Goal: Task Accomplishment & Management: Manage account settings

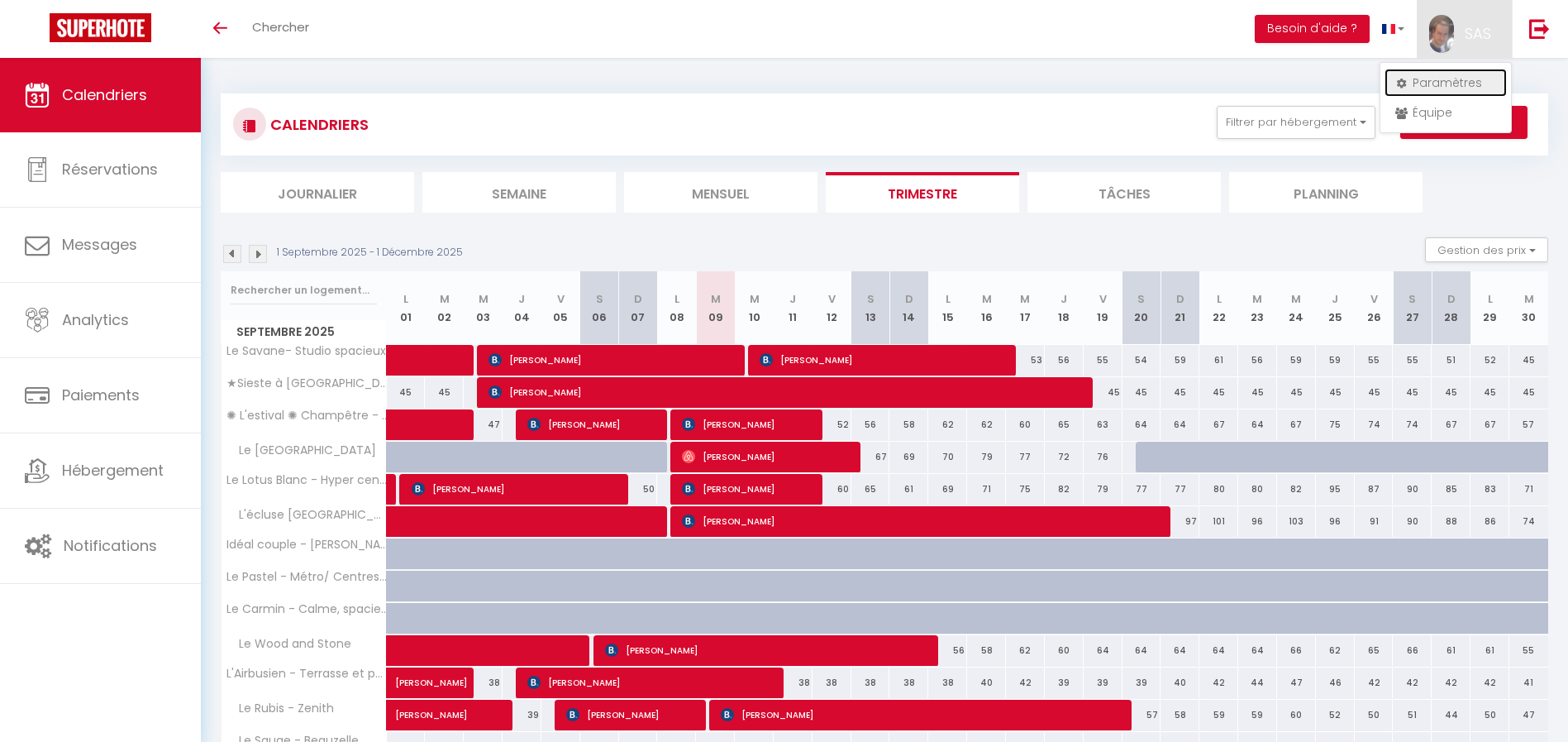
click at [1428, 81] on link "Paramètres" at bounding box center [1445, 83] width 123 height 28
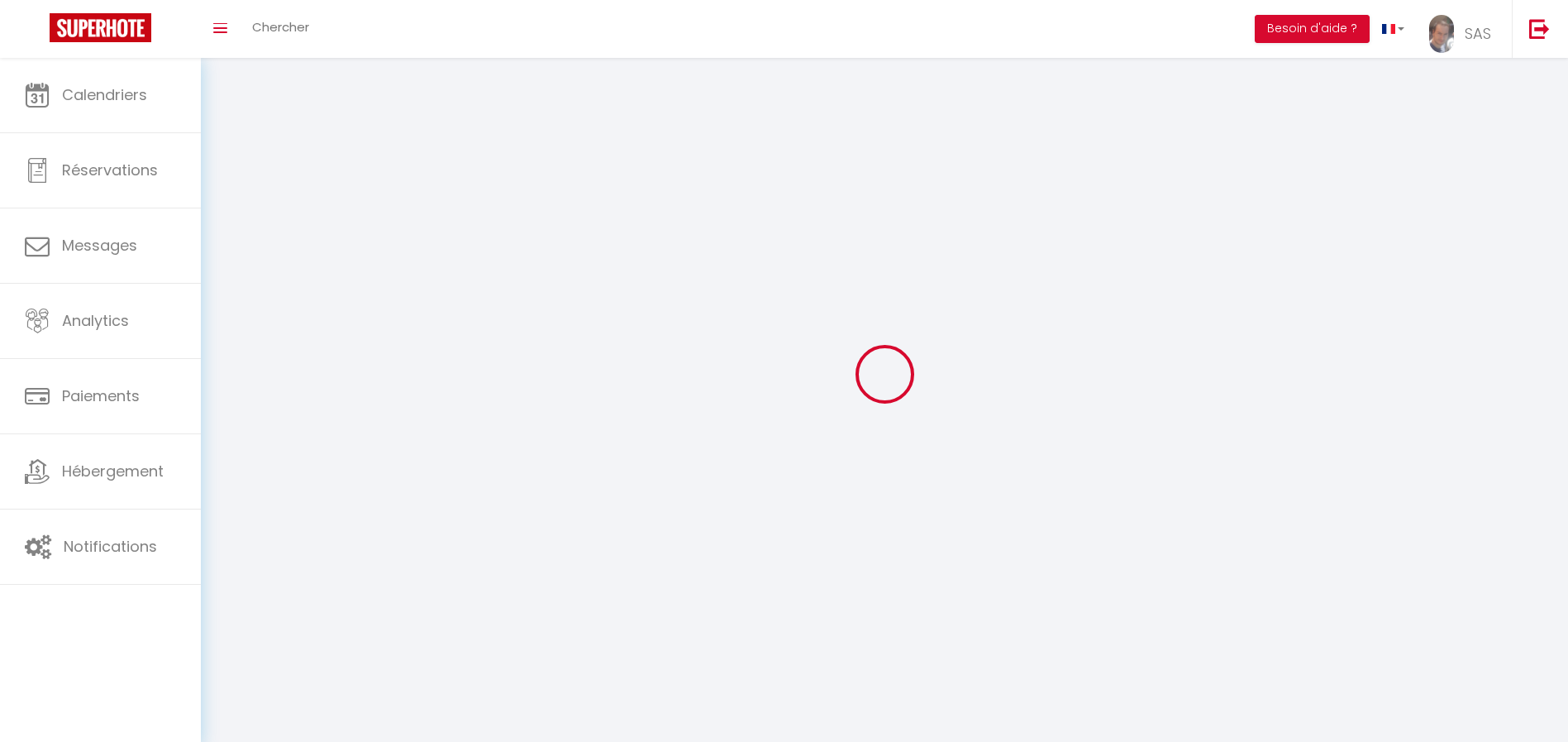
type input "SAS"
type input "KEYCOONING"
type input "0665711007"
type input "[STREET_ADDRESS]"
type input "31170"
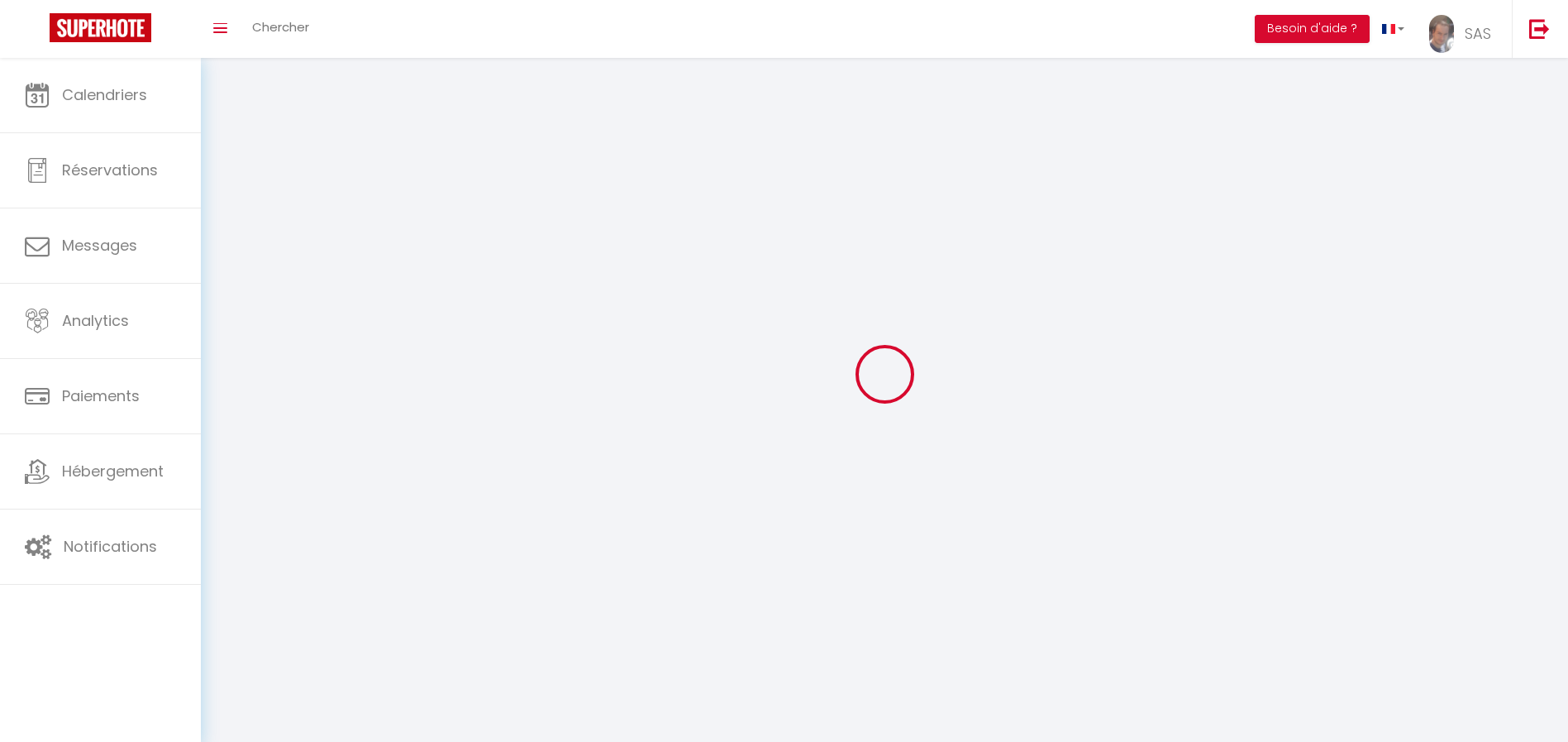
type input "Tournefeuille"
type input "x8L72jqalmEo8jdnUmZCgov7y"
type input "bj1WmWBF7F3LGDaIpC1ys6Pi8"
select select "1"
select select "28"
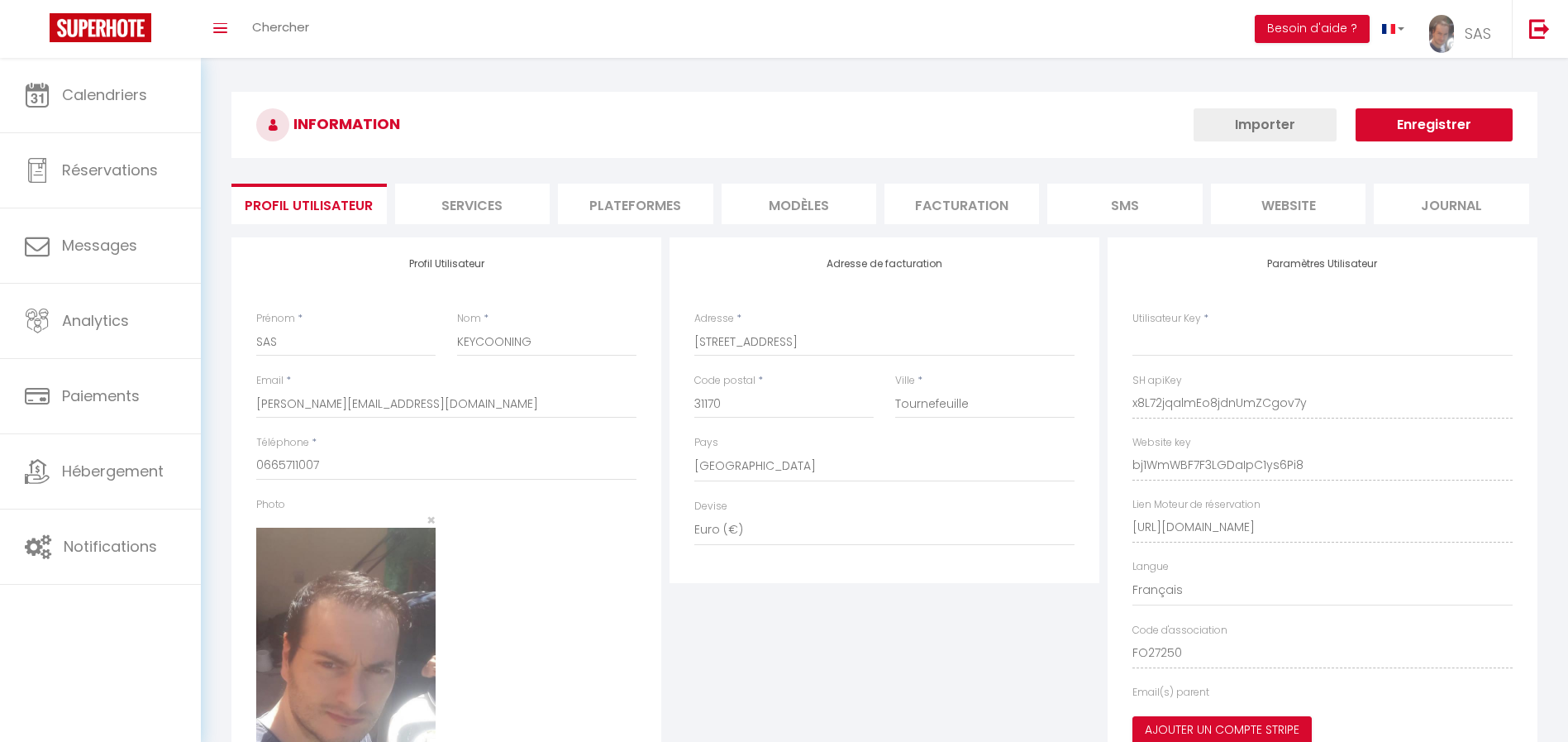
type input "x8L72jqalmEo8jdnUmZCgov7y"
type input "bj1WmWBF7F3LGDaIpC1ys6Pi8"
type input "[URL][DOMAIN_NAME]"
select select "fr"
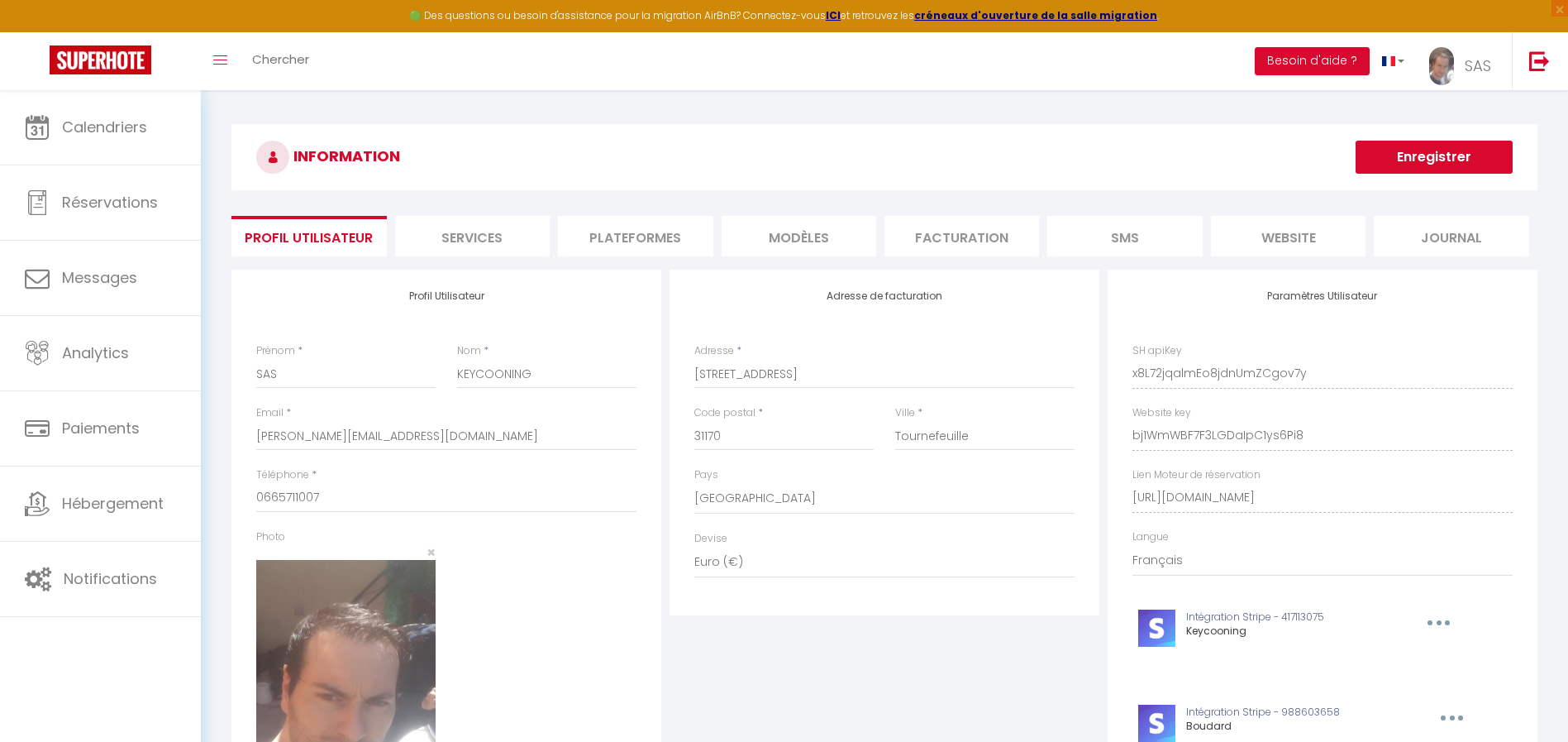
click at [644, 243] on li "Plateformes" at bounding box center [635, 235] width 155 height 41
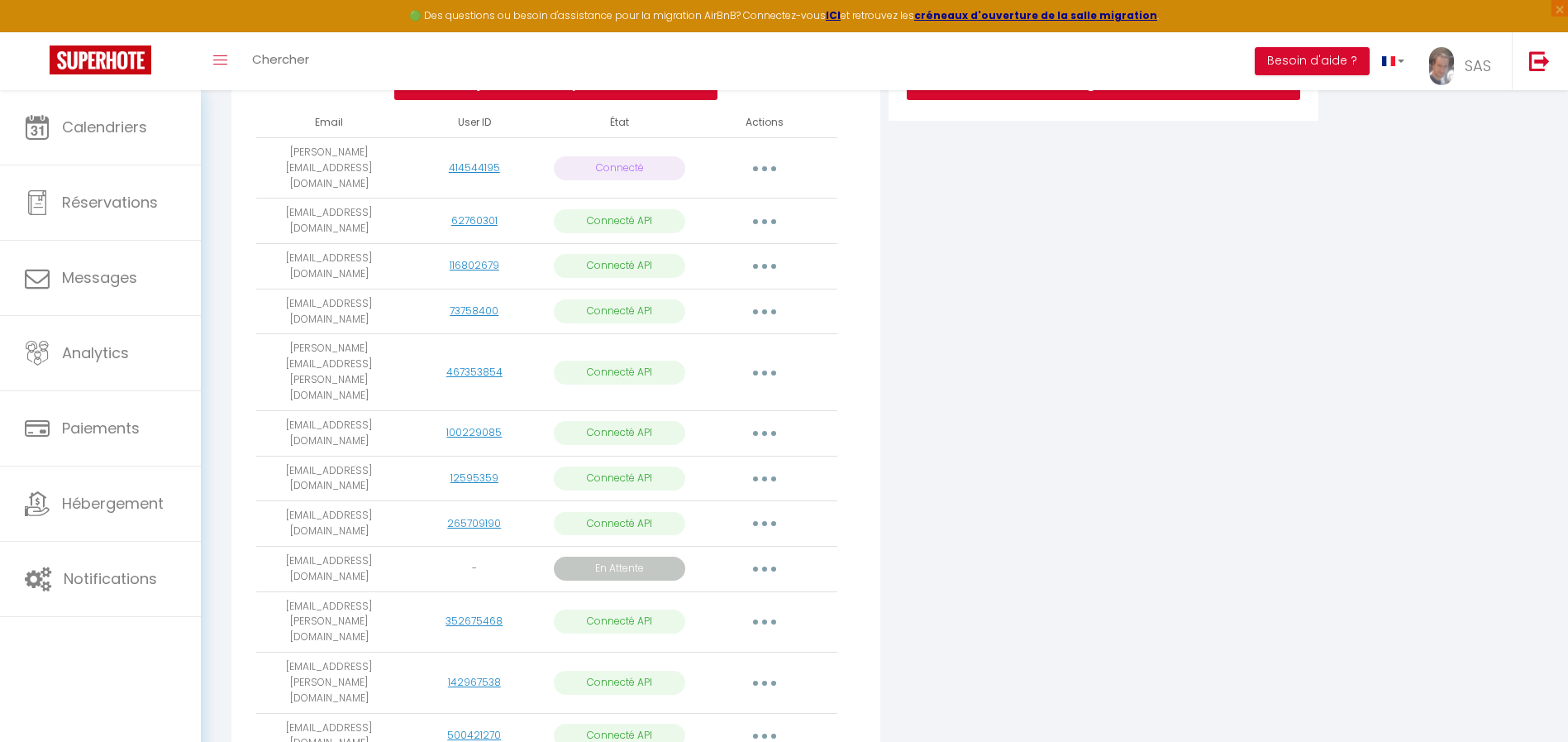
scroll to position [463, 0]
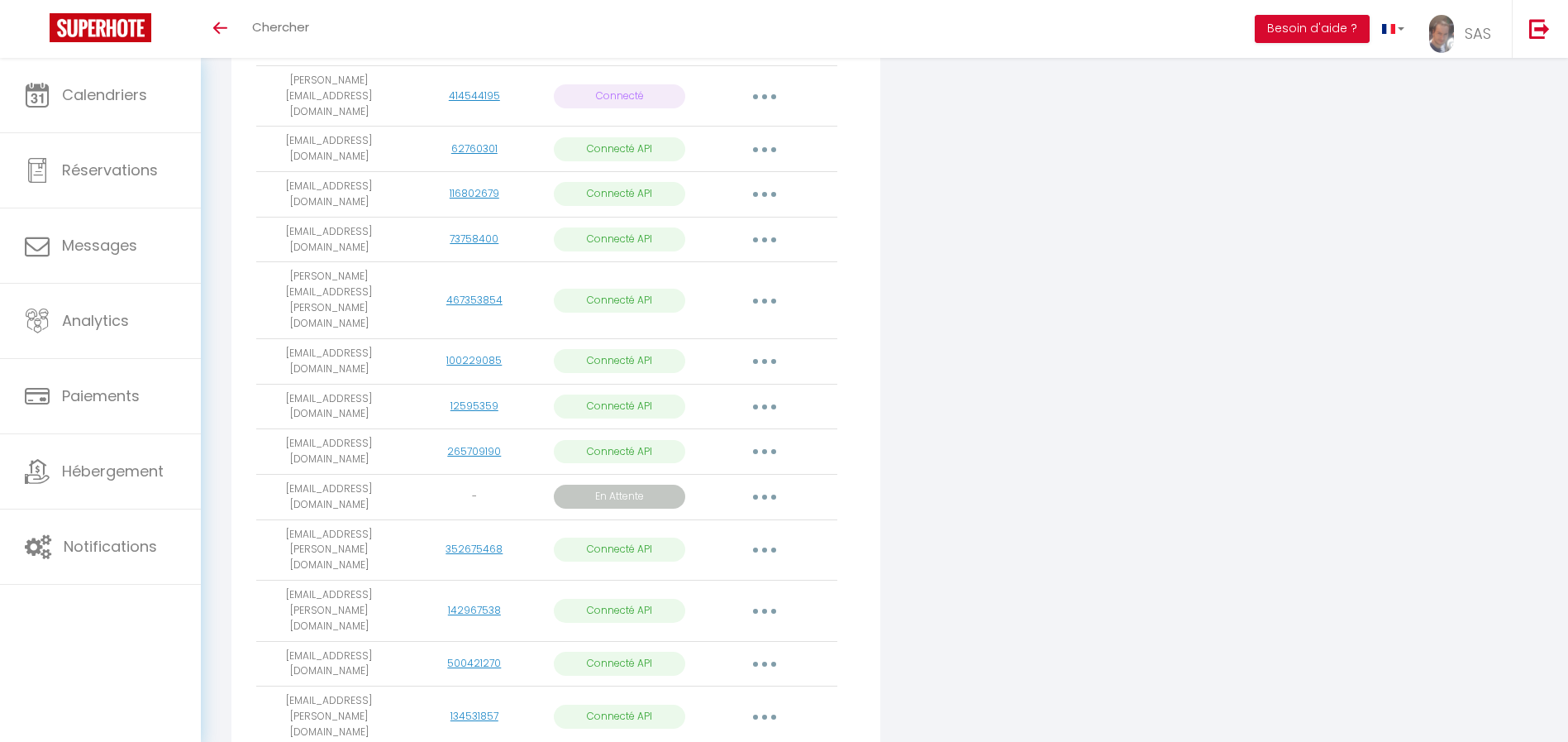
click at [765, 484] on button "button" at bounding box center [765, 497] width 46 height 27
click at [347, 474] on td "[EMAIL_ADDRESS][DOMAIN_NAME]" at bounding box center [329, 497] width 146 height 46
drag, startPoint x: 349, startPoint y: 438, endPoint x: 269, endPoint y: 422, distance: 81.6
click at [267, 474] on td "[EMAIL_ADDRESS][DOMAIN_NAME]" at bounding box center [329, 497] width 146 height 46
copy td "[EMAIL_ADDRESS][DOMAIN_NAME]"
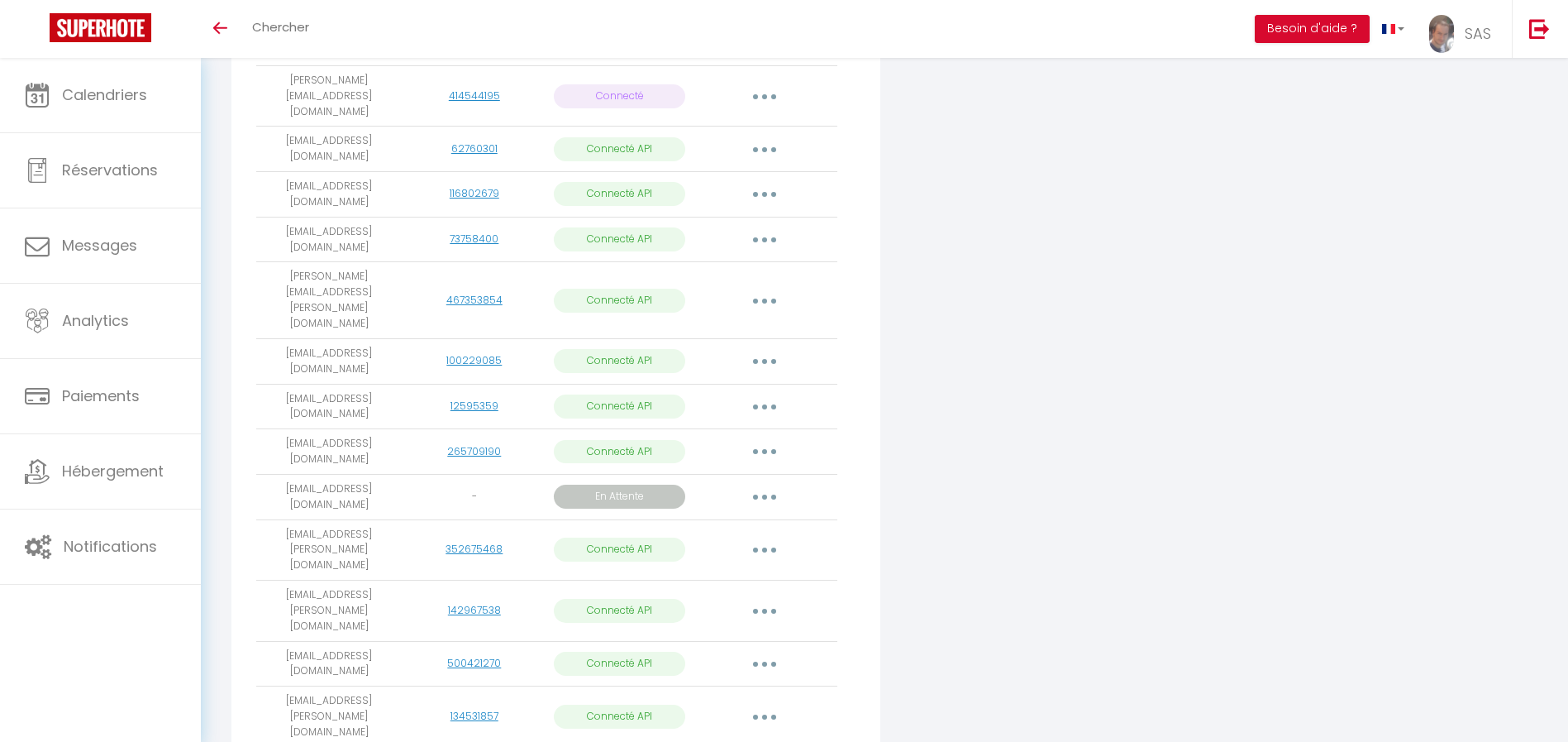
click at [763, 484] on button "button" at bounding box center [765, 497] width 46 height 27
click at [668, 579] on link "Supprimer" at bounding box center [690, 593] width 185 height 28
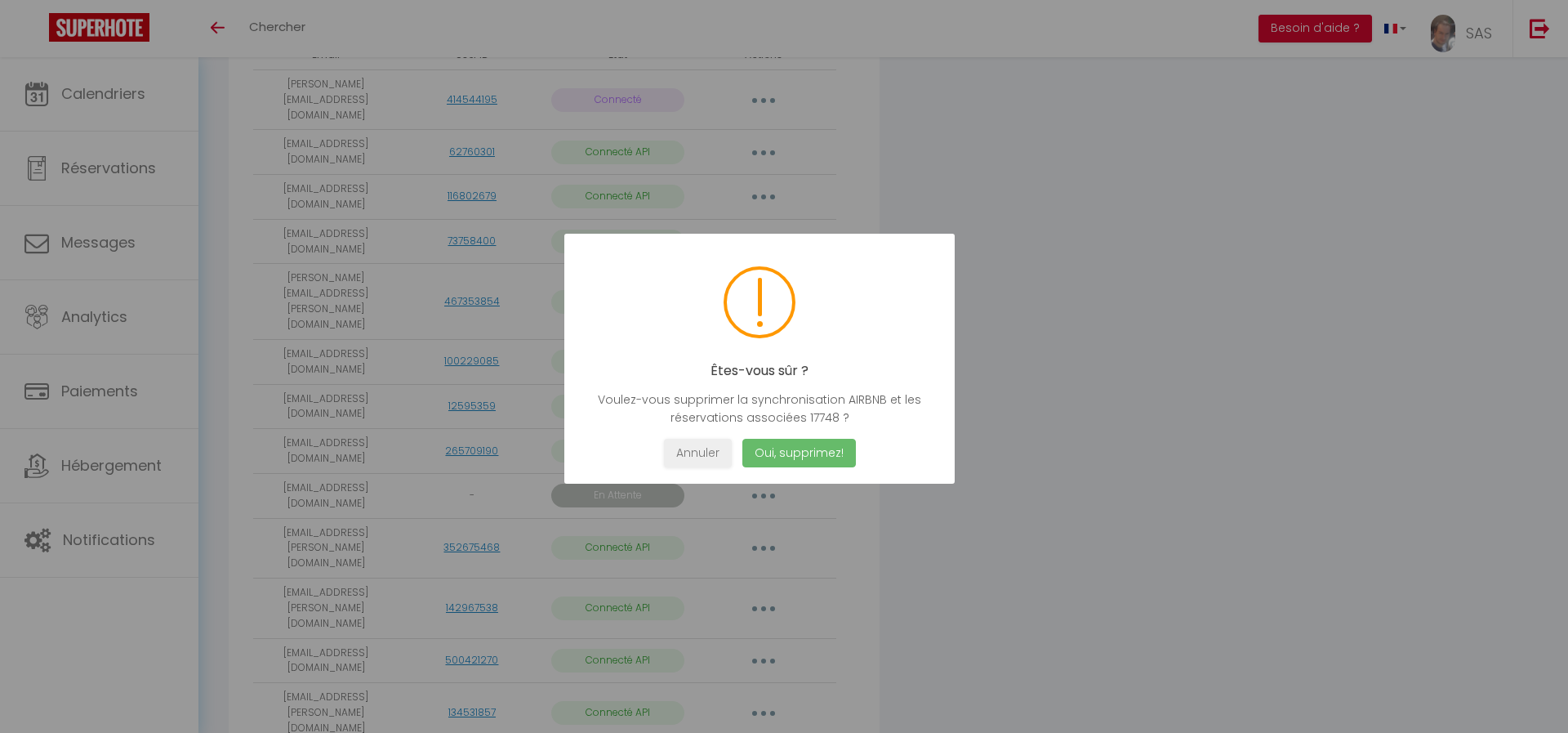
click at [808, 450] on button "Oui, supprimez!" at bounding box center [799, 452] width 113 height 29
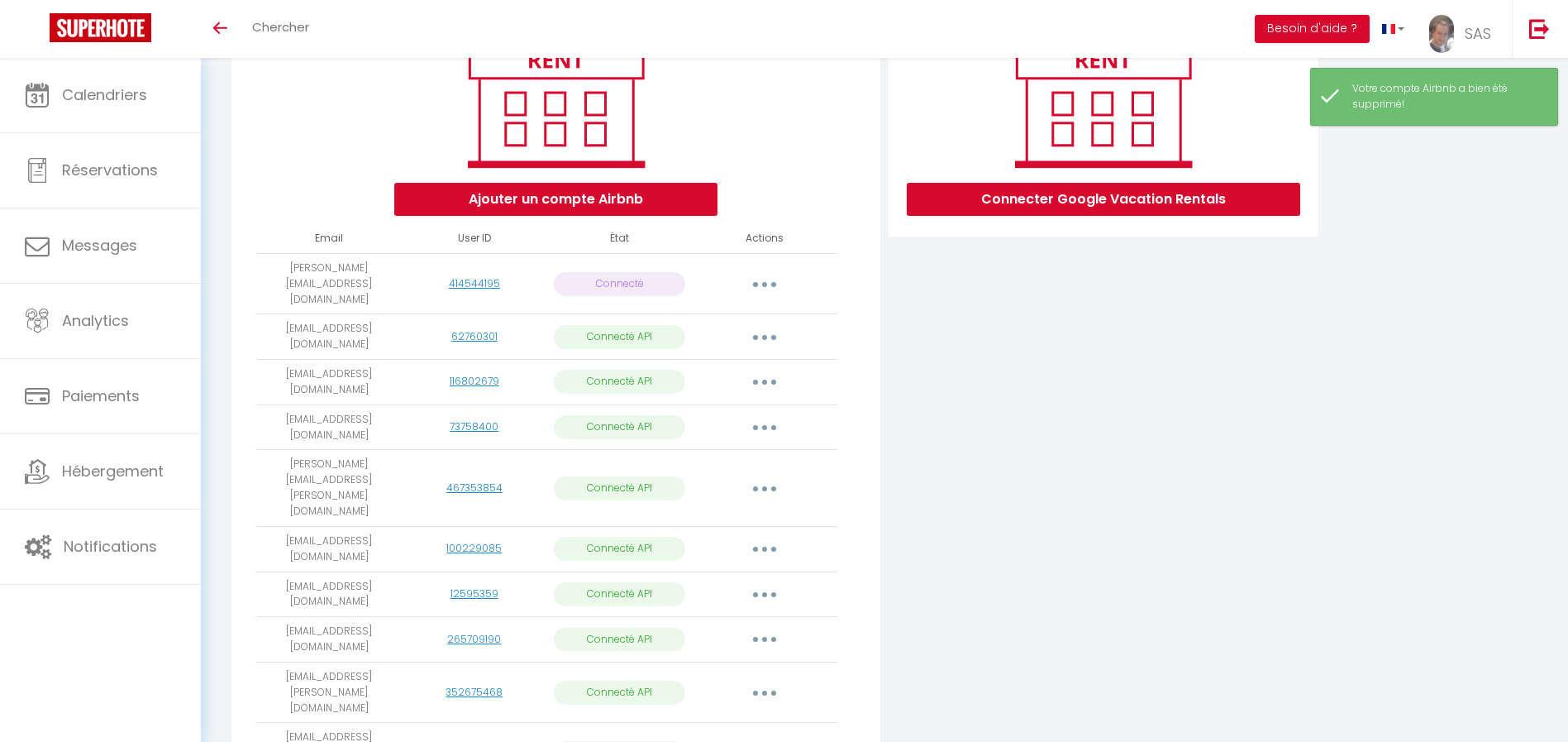
scroll to position [167, 0]
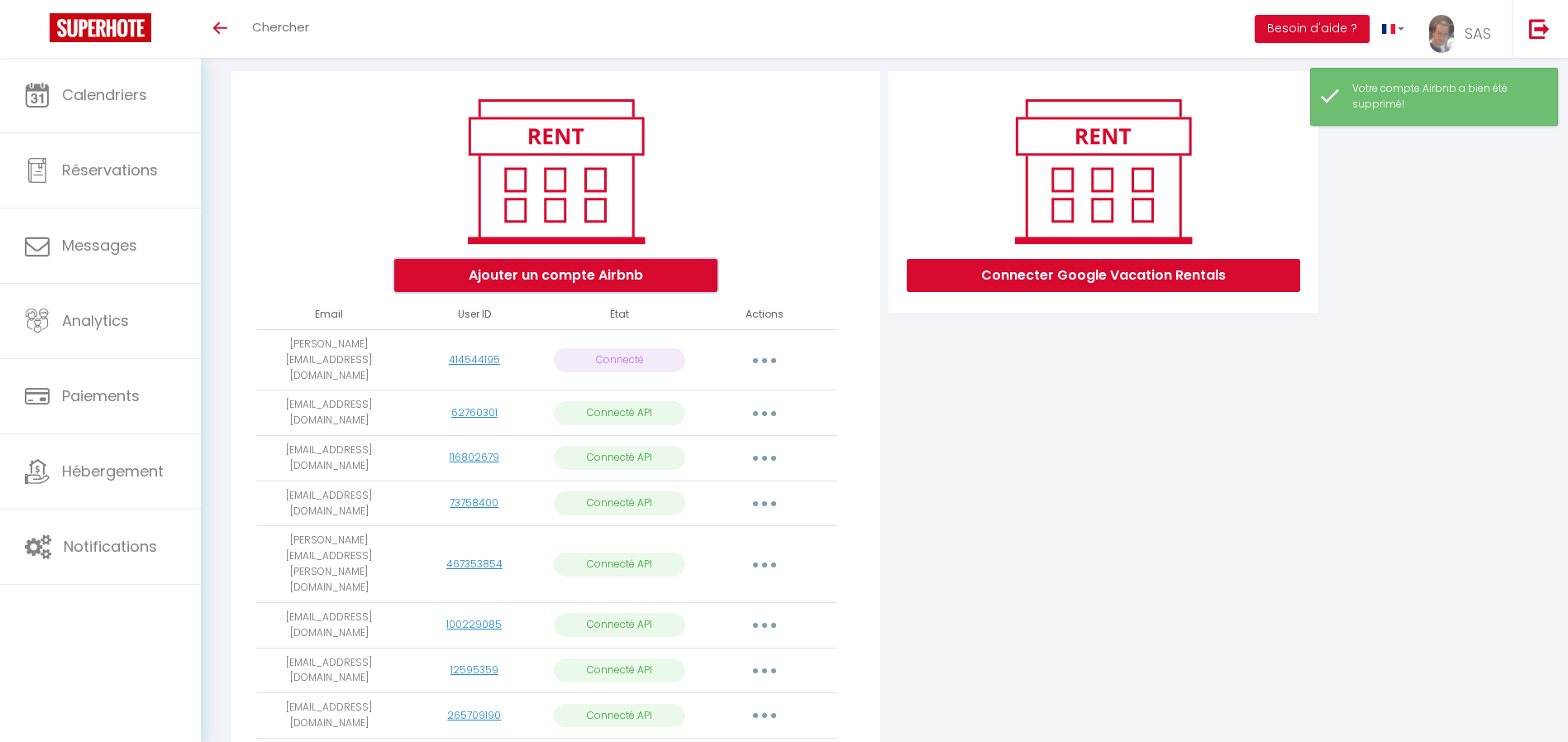
click at [615, 270] on button "Ajouter un compte Airbnb" at bounding box center [556, 275] width 323 height 33
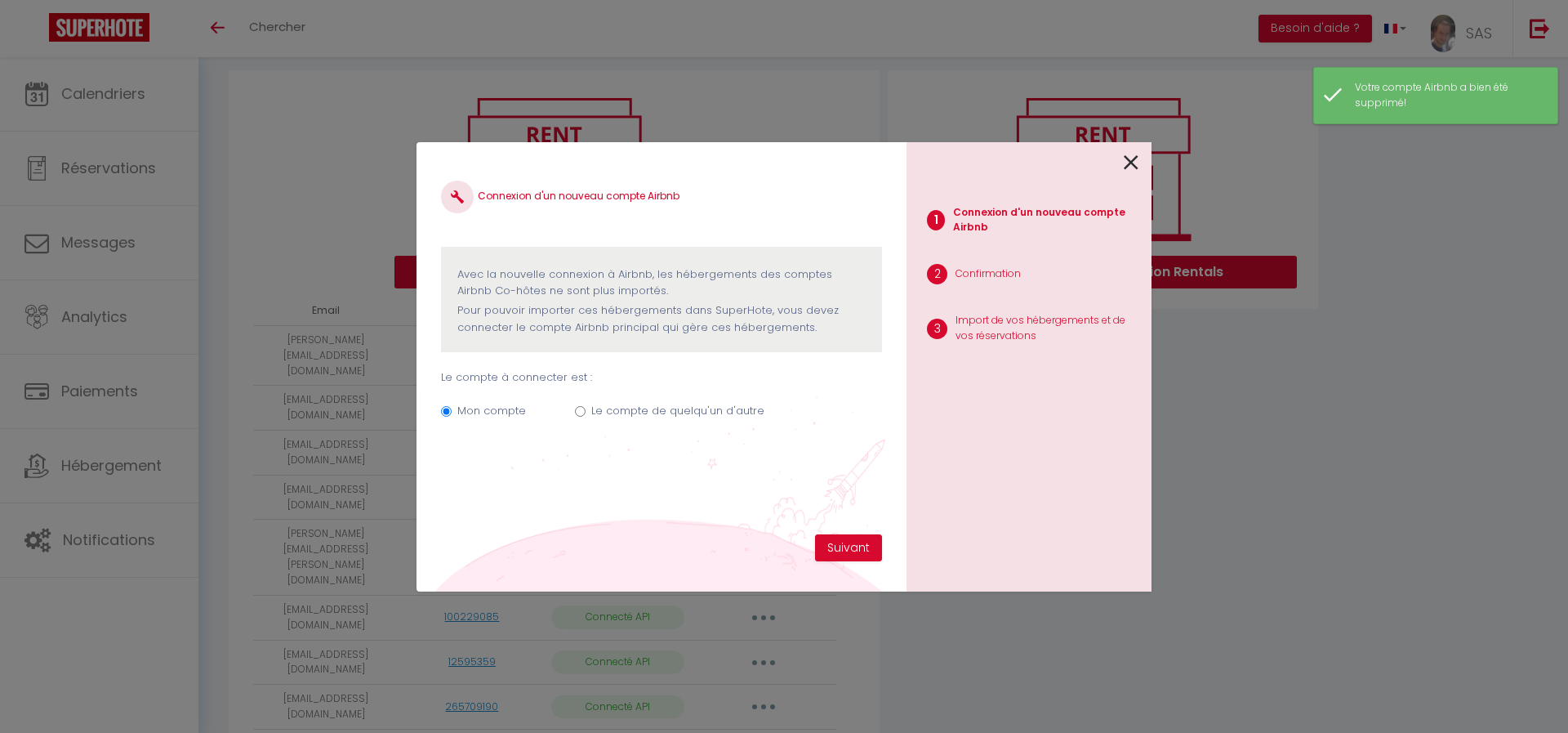
click at [573, 413] on div "Mon compte Le compte de quelqu'un d'autre" at bounding box center [662, 414] width 441 height 55
click at [581, 406] on input "Le compte de quelqu'un d'autre" at bounding box center [580, 411] width 11 height 11
radio input "true"
radio input "false"
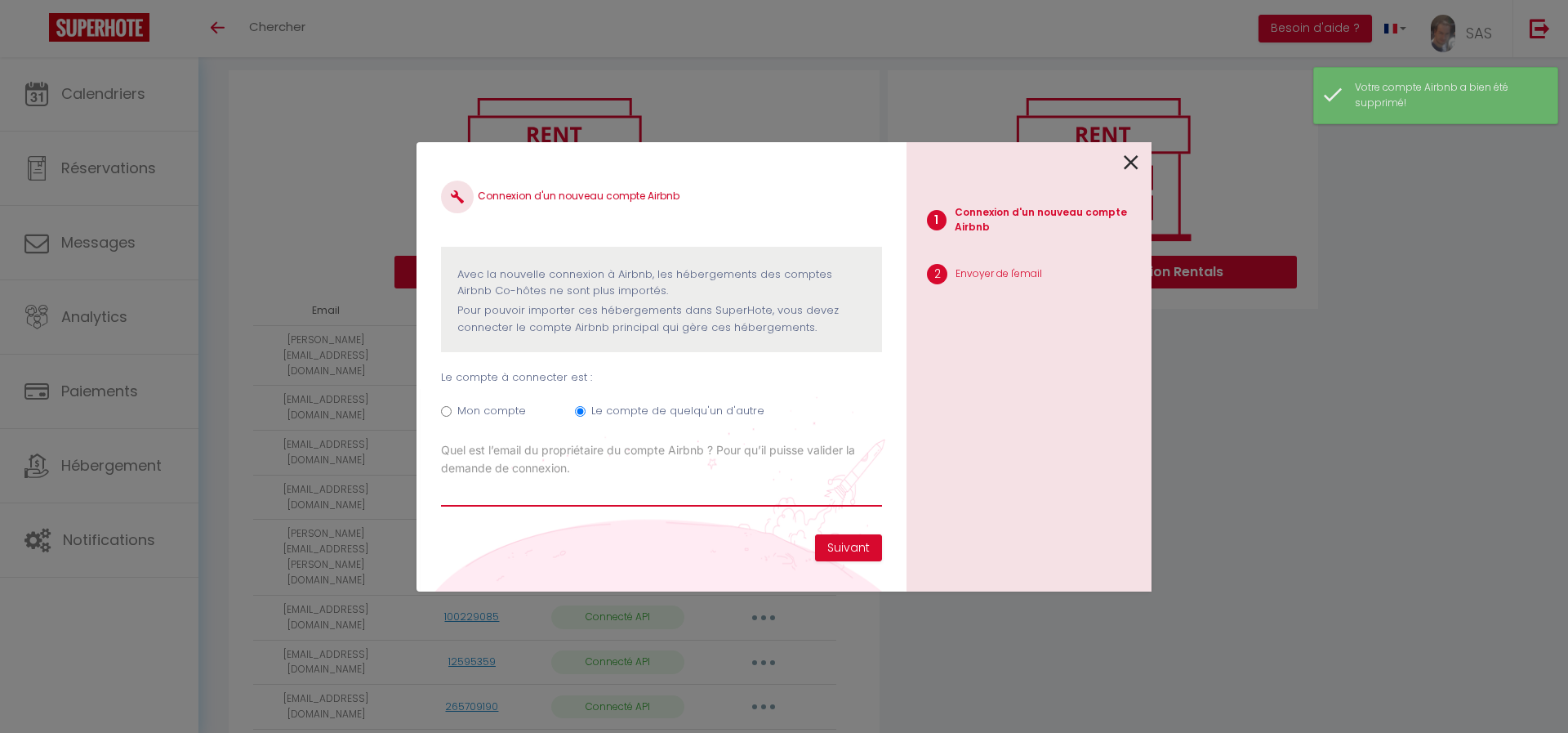
click at [526, 498] on input "Email connexion Airbnb" at bounding box center [662, 492] width 441 height 30
paste input "[EMAIL_ADDRESS][DOMAIN_NAME]"
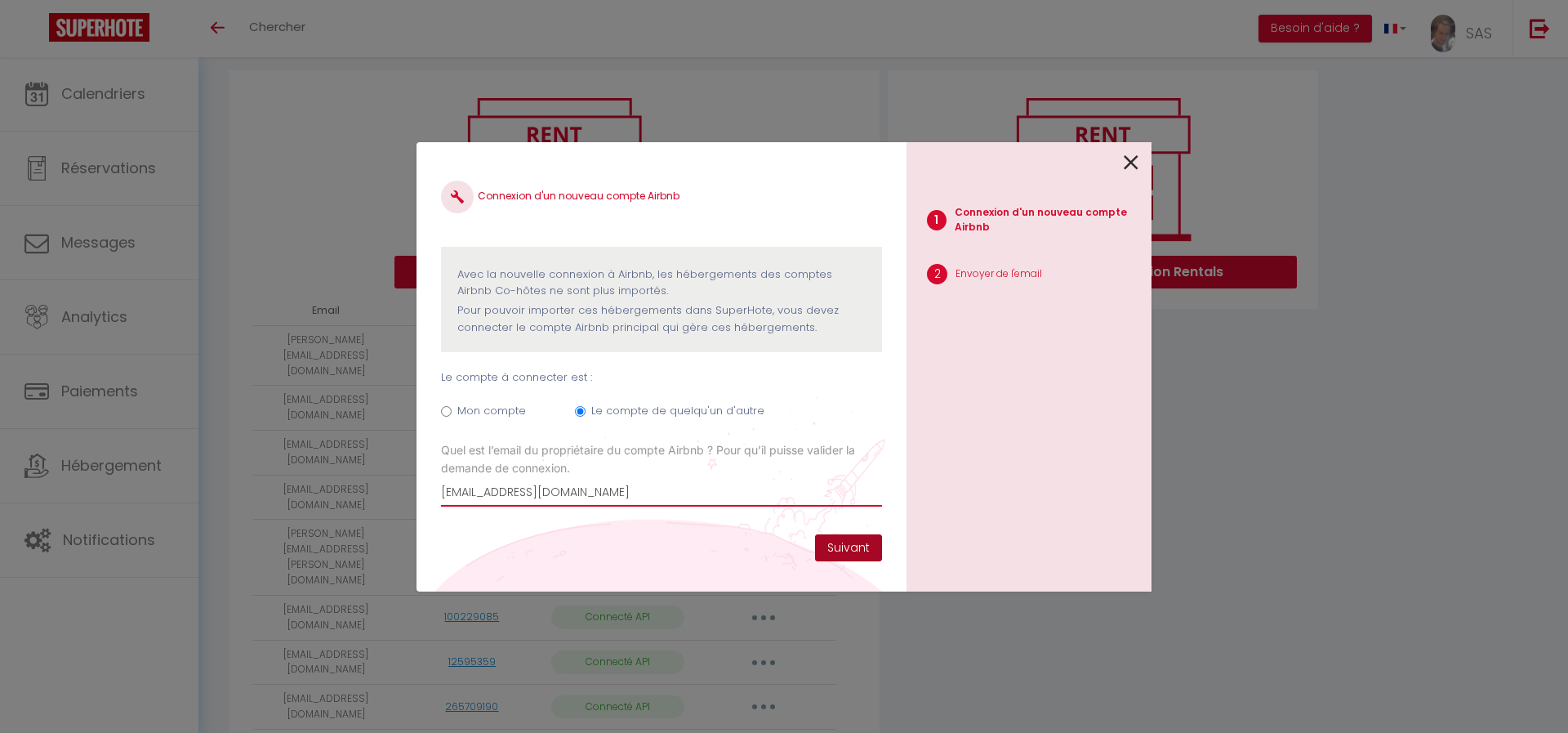
type input "[EMAIL_ADDRESS][DOMAIN_NAME]"
click at [840, 542] on button "Suivant" at bounding box center [849, 548] width 67 height 28
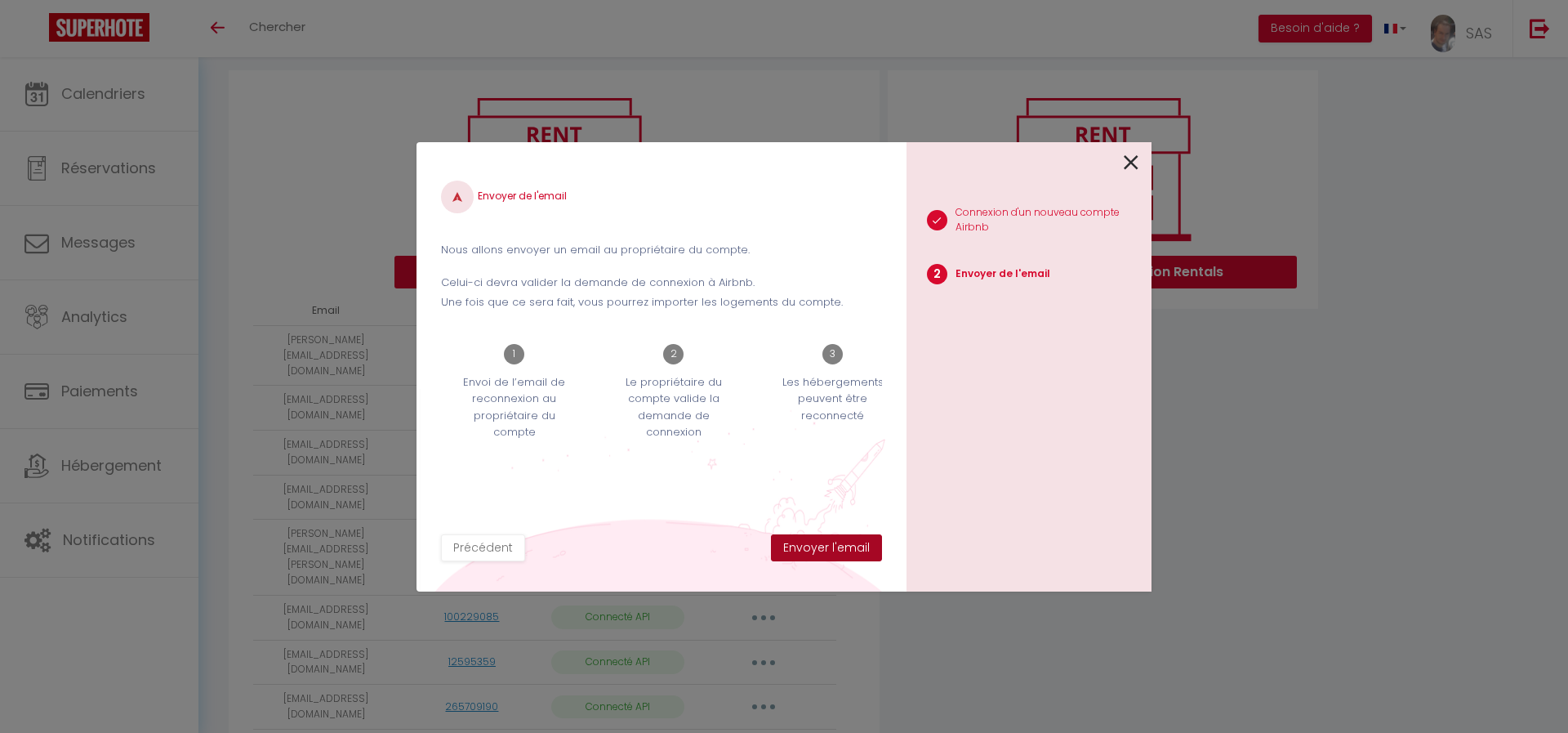
click at [817, 543] on button "Envoyer l'email" at bounding box center [826, 548] width 111 height 28
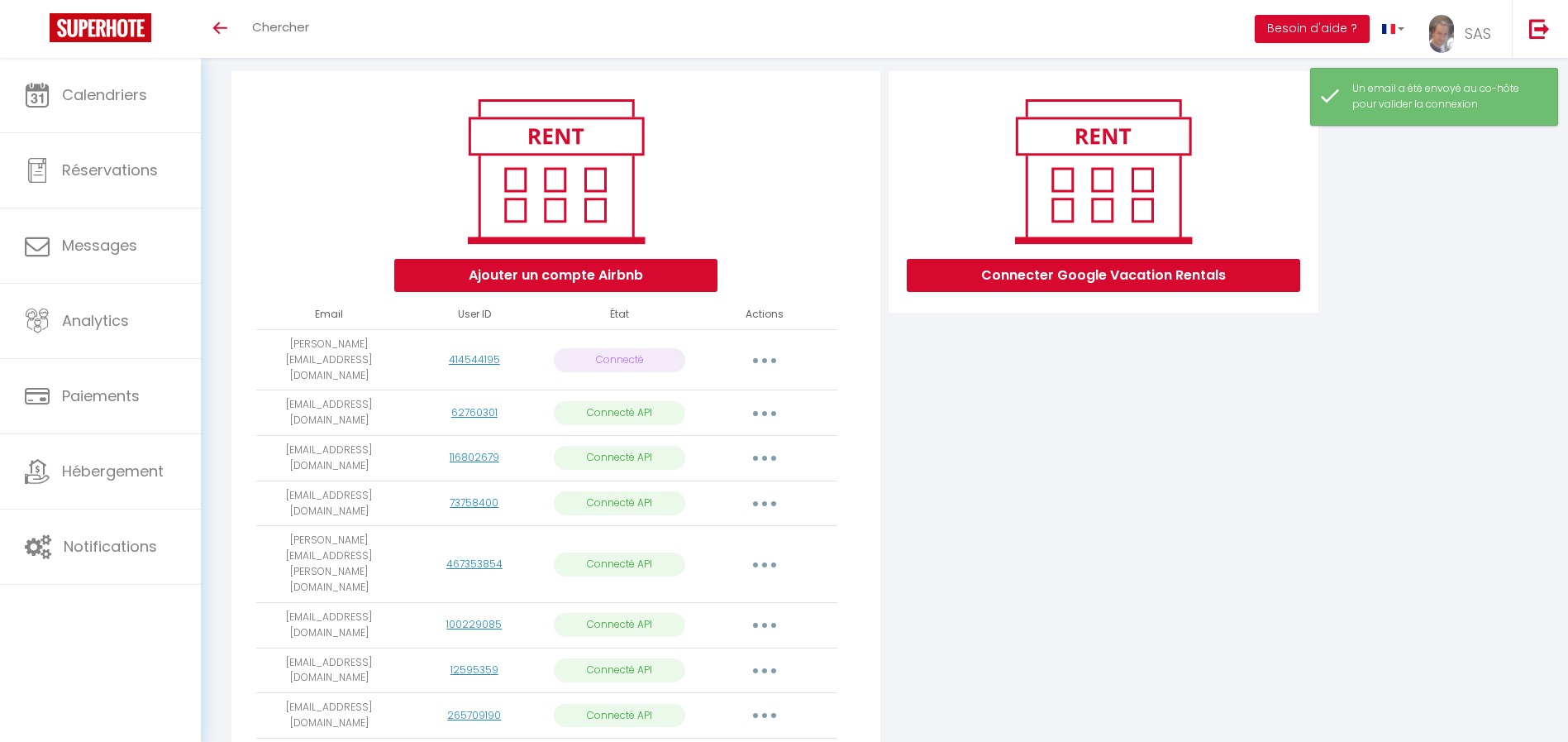
scroll to position [430, 0]
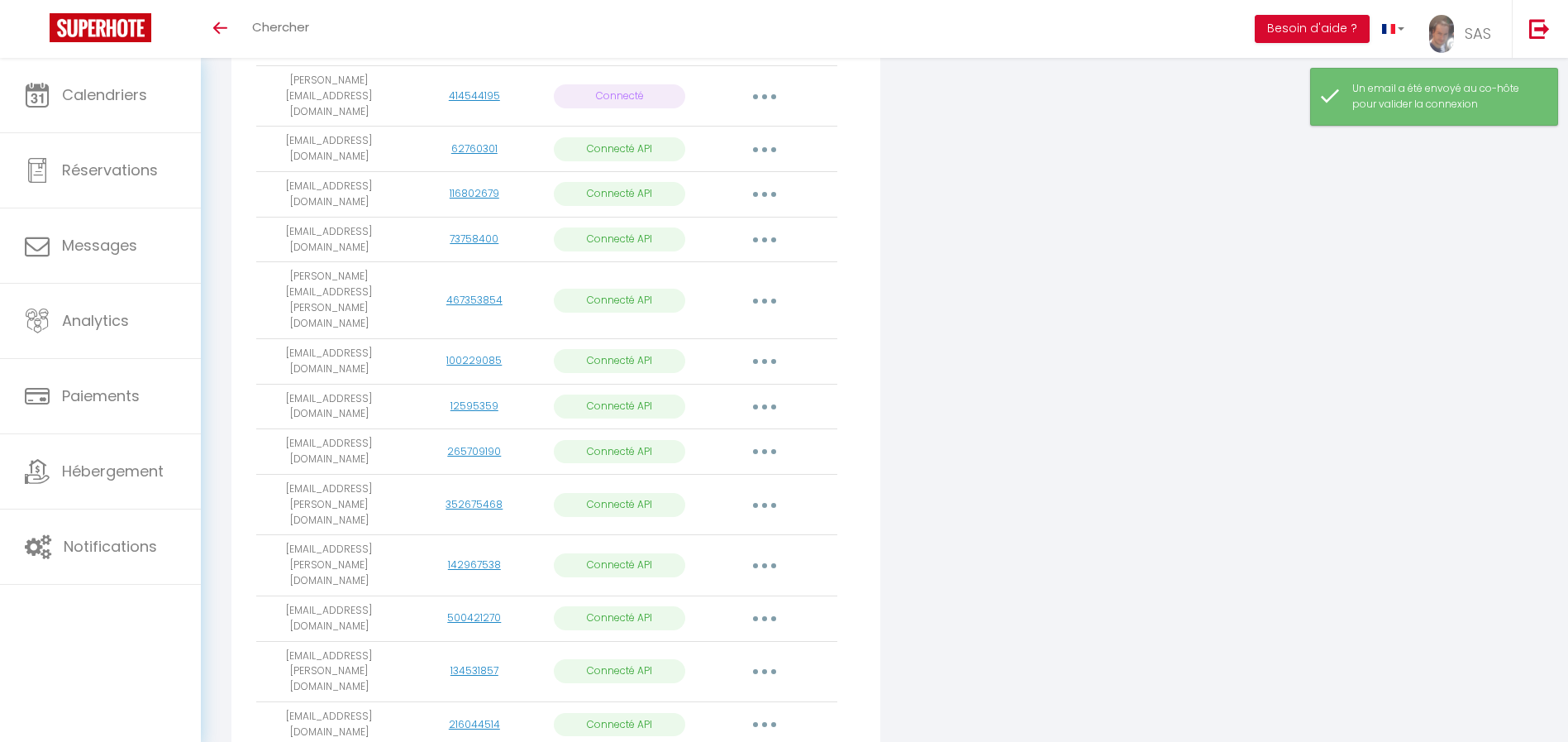
click at [1204, 451] on div "Connecter Google Vacation Rentals" at bounding box center [1102, 321] width 438 height 1028
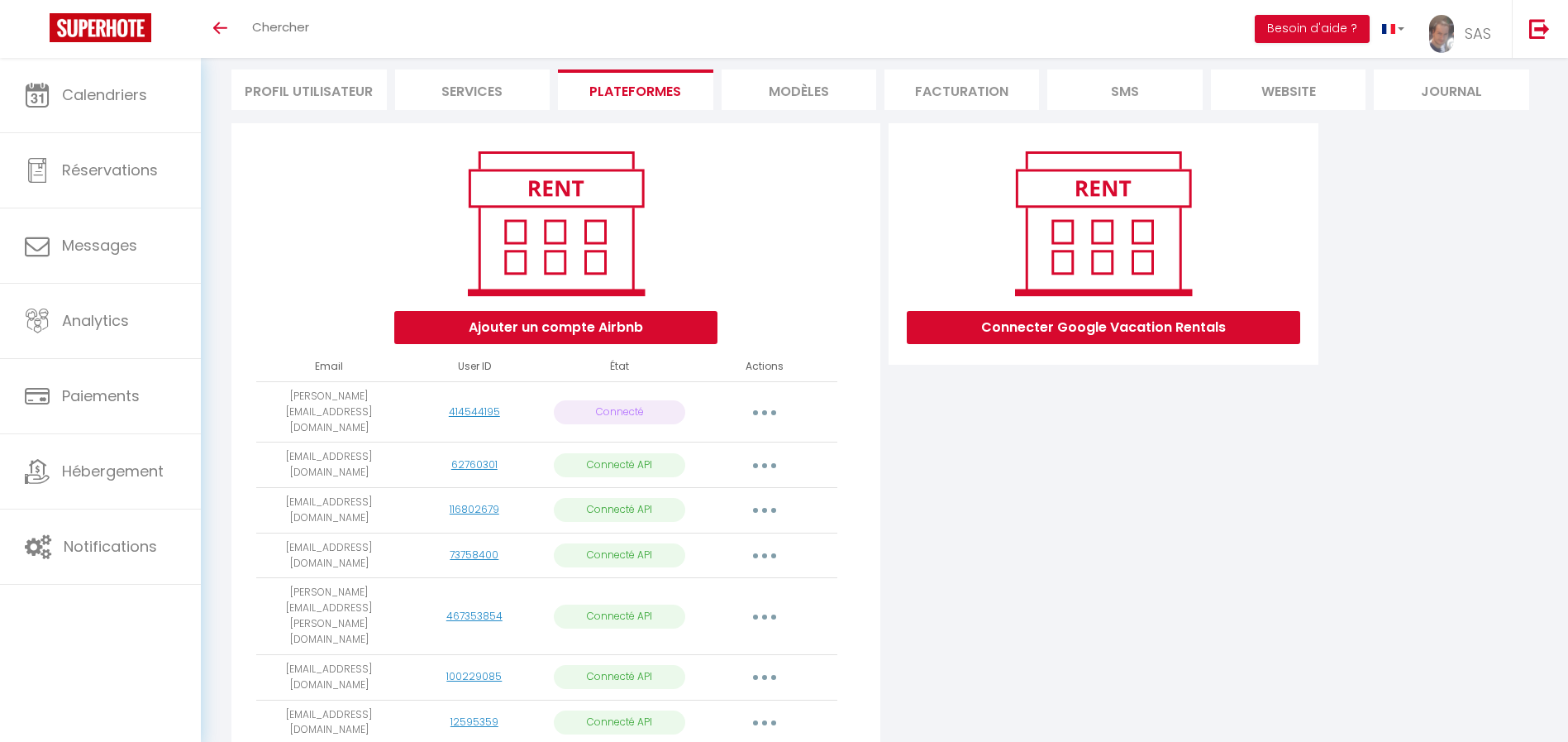
scroll to position [97, 0]
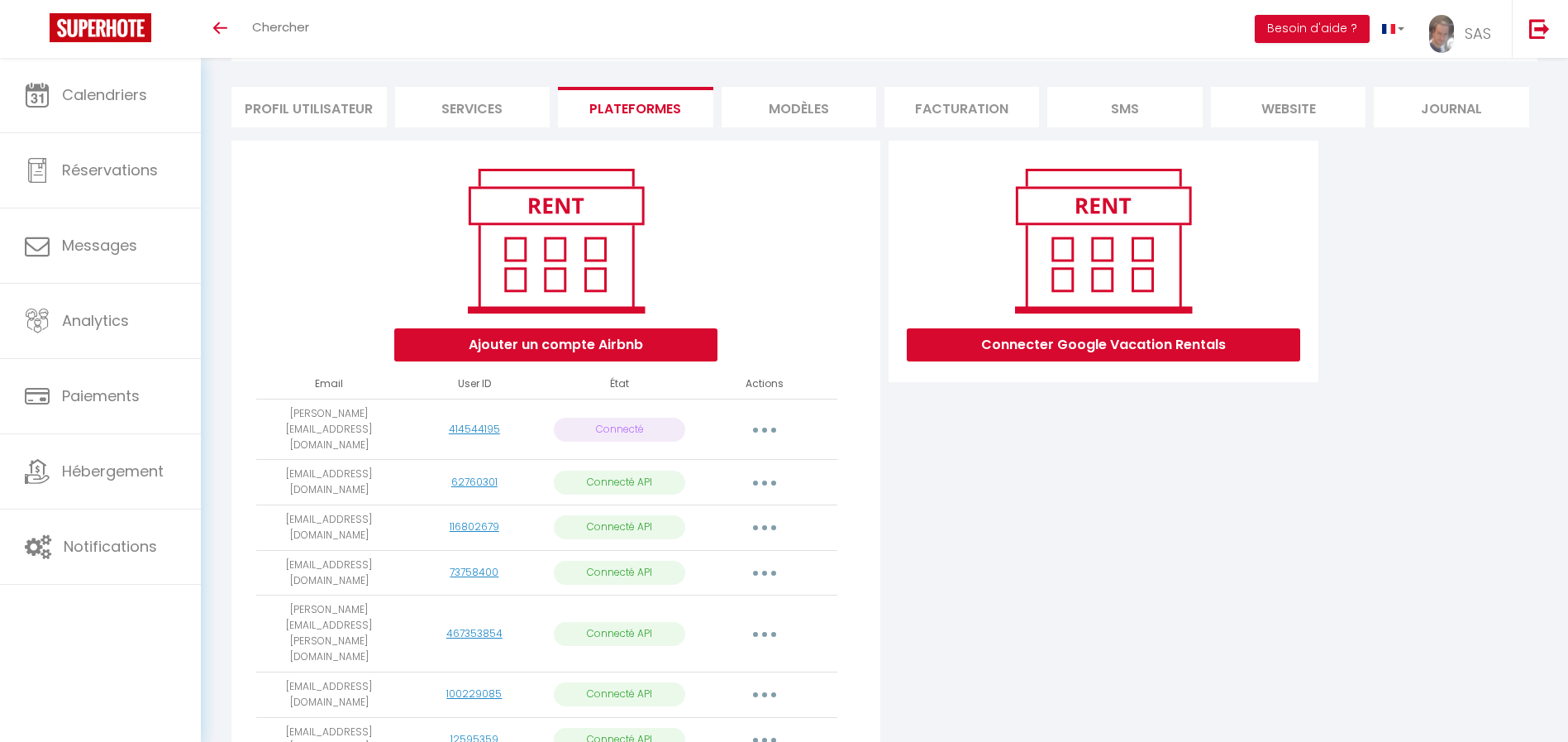
click at [769, 419] on button "button" at bounding box center [765, 429] width 46 height 27
click at [695, 516] on link "Reconnecter le compte" at bounding box center [691, 527] width 182 height 28
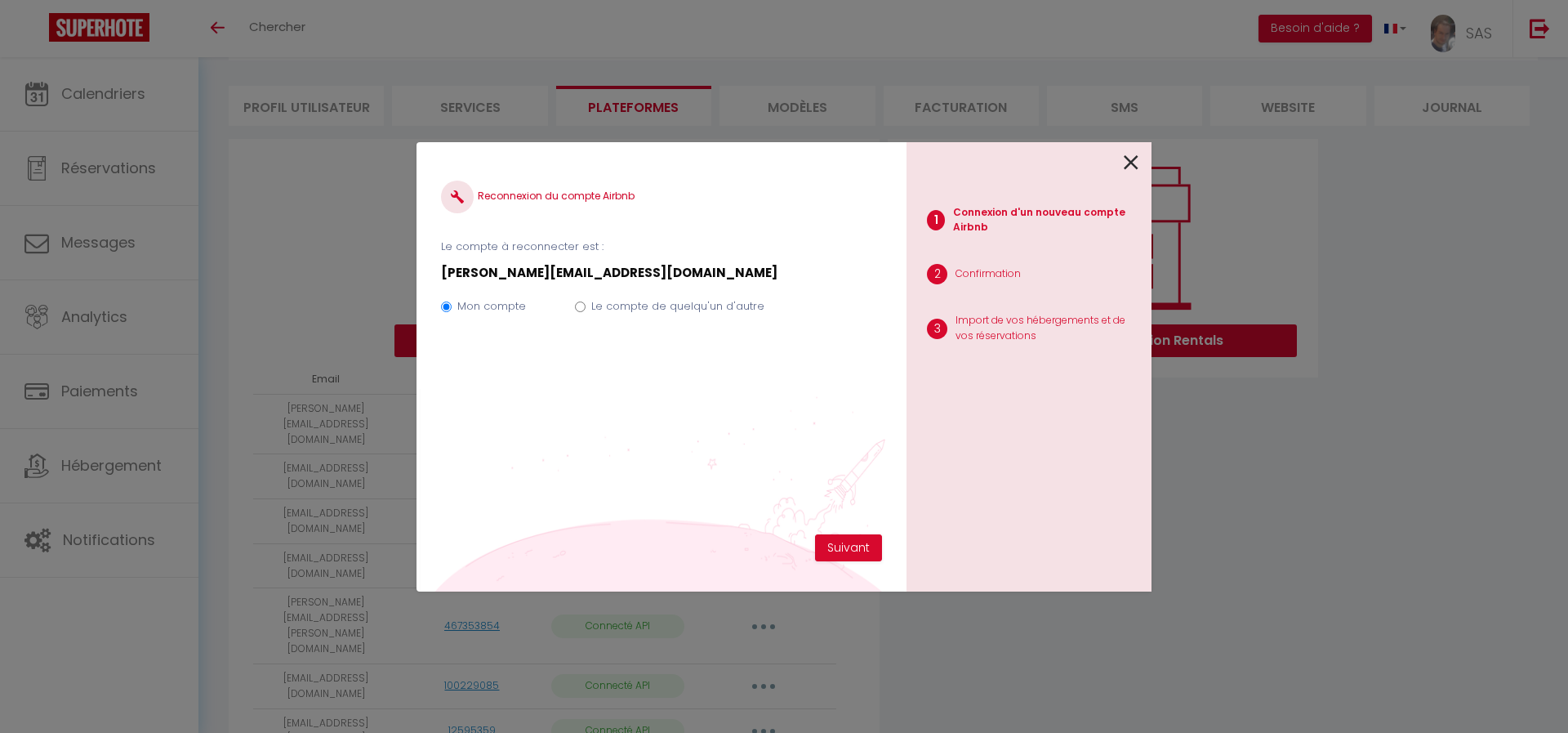
click at [581, 304] on input "Le compte de quelqu'un d'autre" at bounding box center [580, 306] width 11 height 11
radio input "true"
radio input "false"
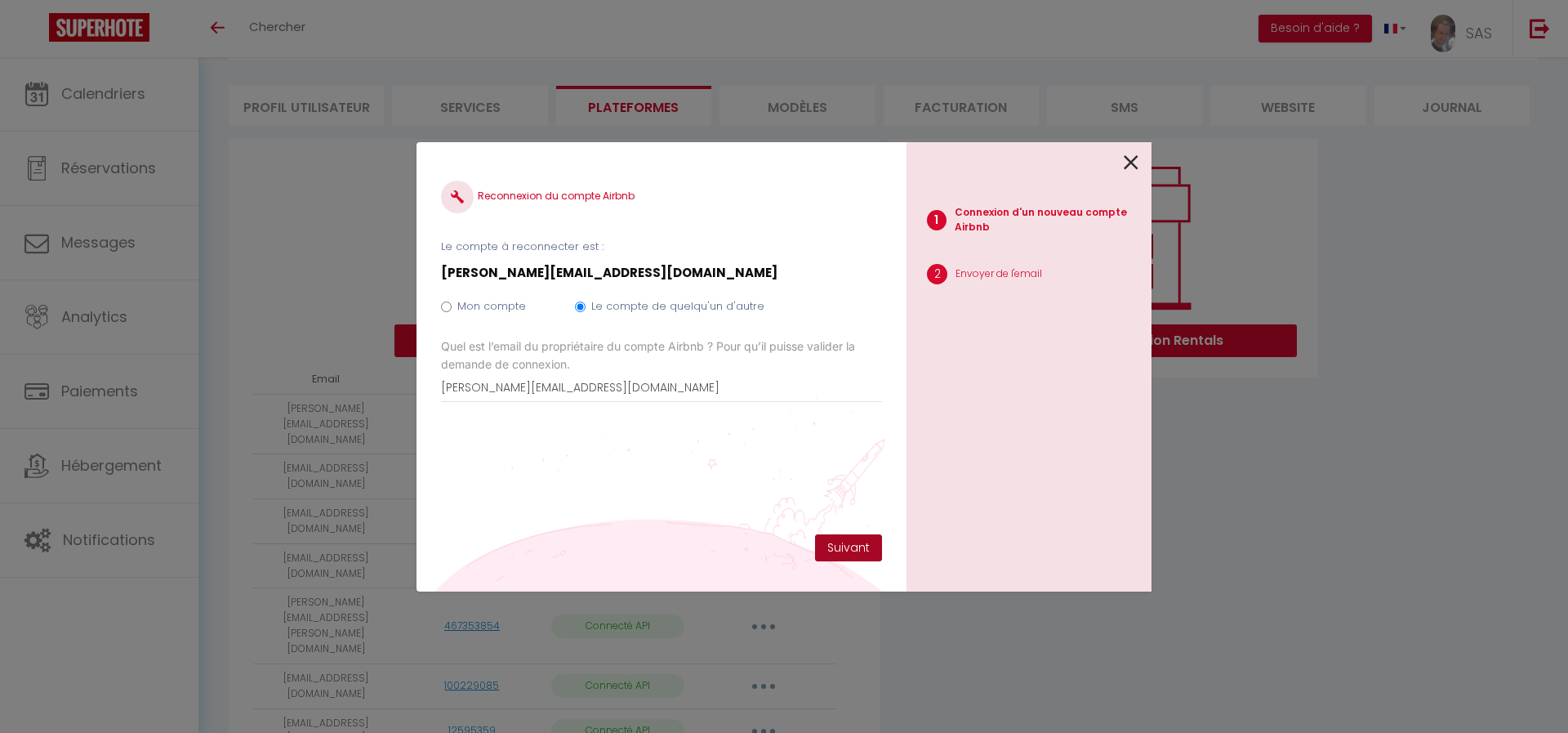
click at [853, 551] on button "Suivant" at bounding box center [849, 548] width 67 height 28
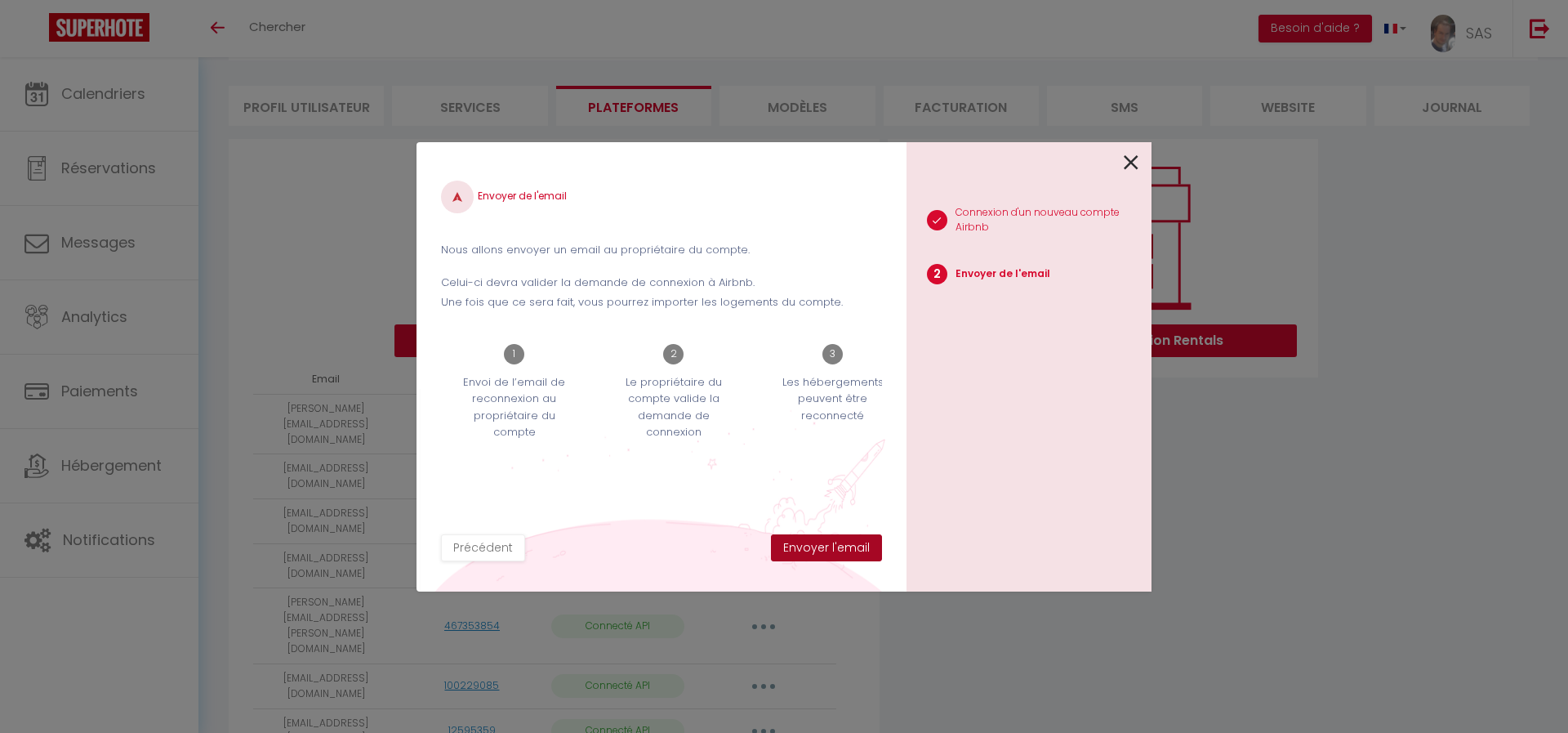
click at [853, 551] on button "Envoyer l'email" at bounding box center [826, 548] width 111 height 28
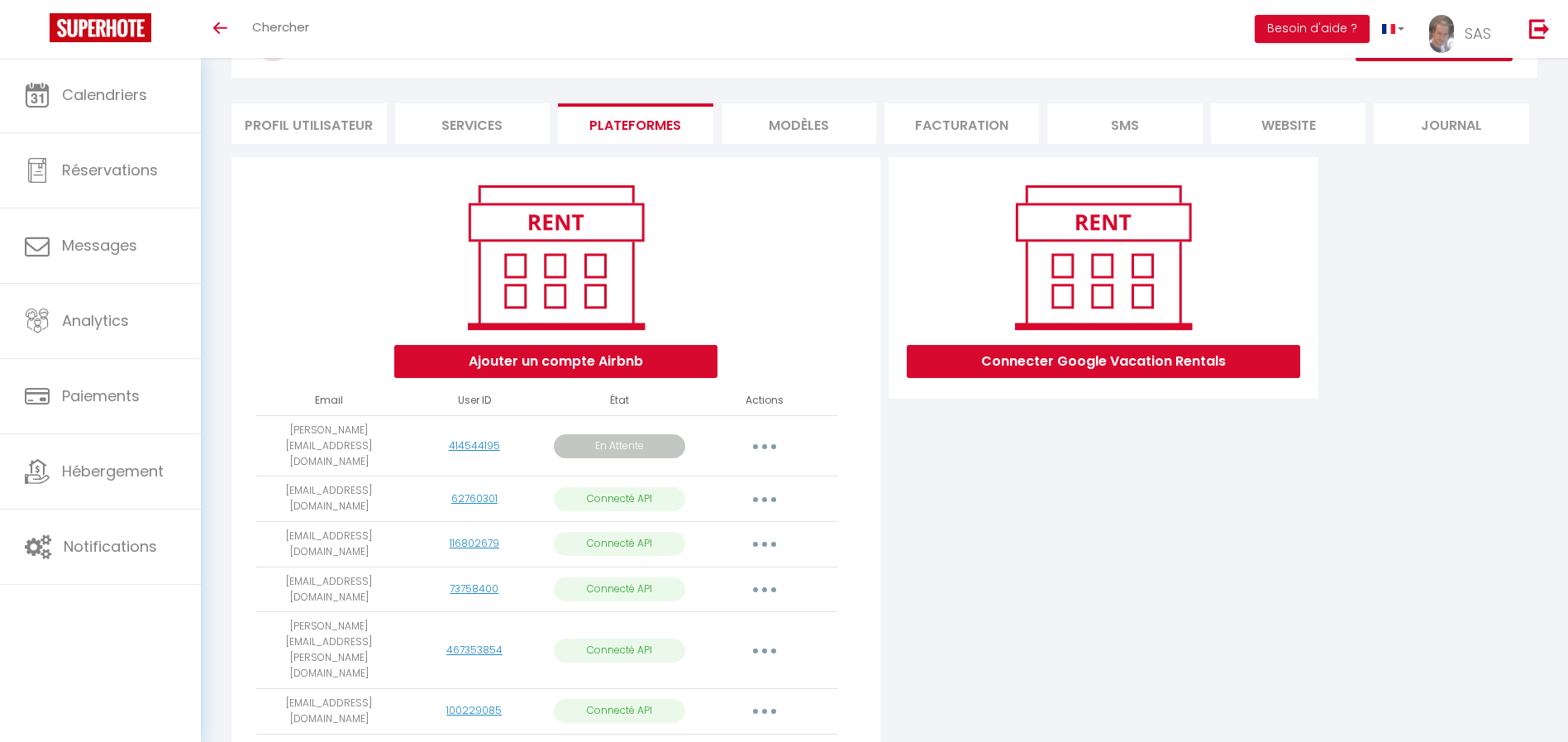
scroll to position [0, 0]
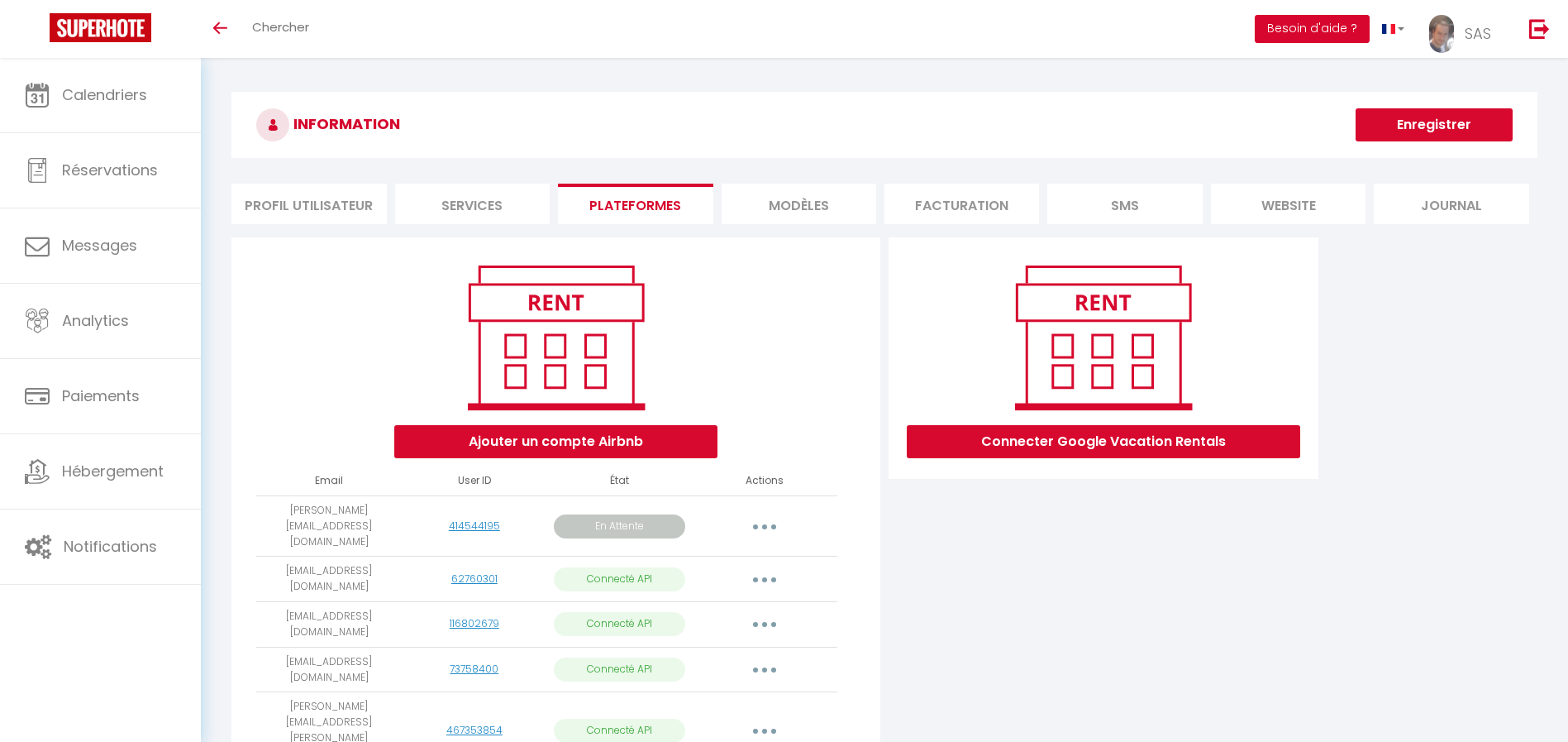
click at [1333, 27] on button "Besoin d'aide ?" at bounding box center [1312, 29] width 115 height 28
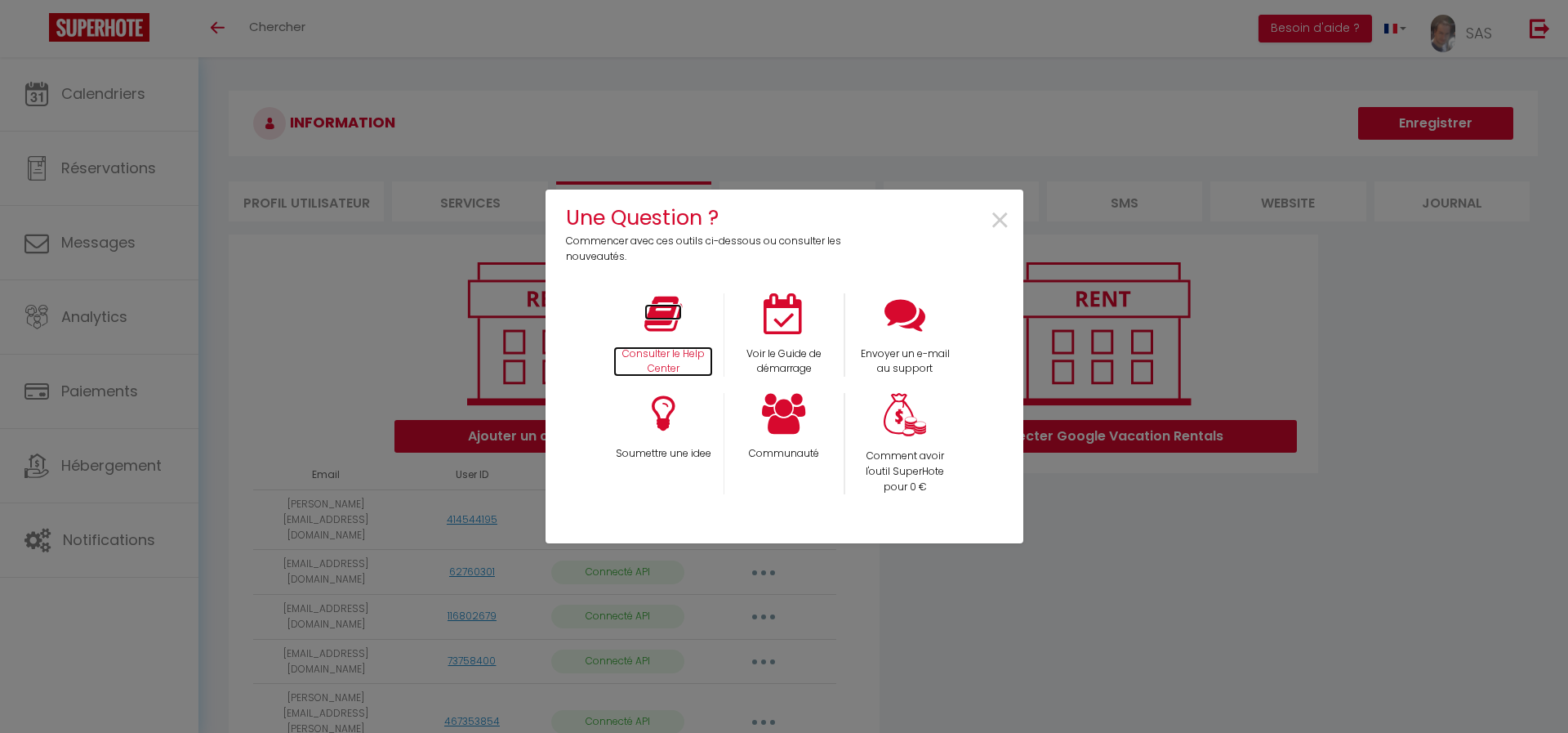
click at [645, 326] on icon at bounding box center [663, 313] width 37 height 40
click at [1000, 227] on span "×" at bounding box center [1000, 221] width 22 height 51
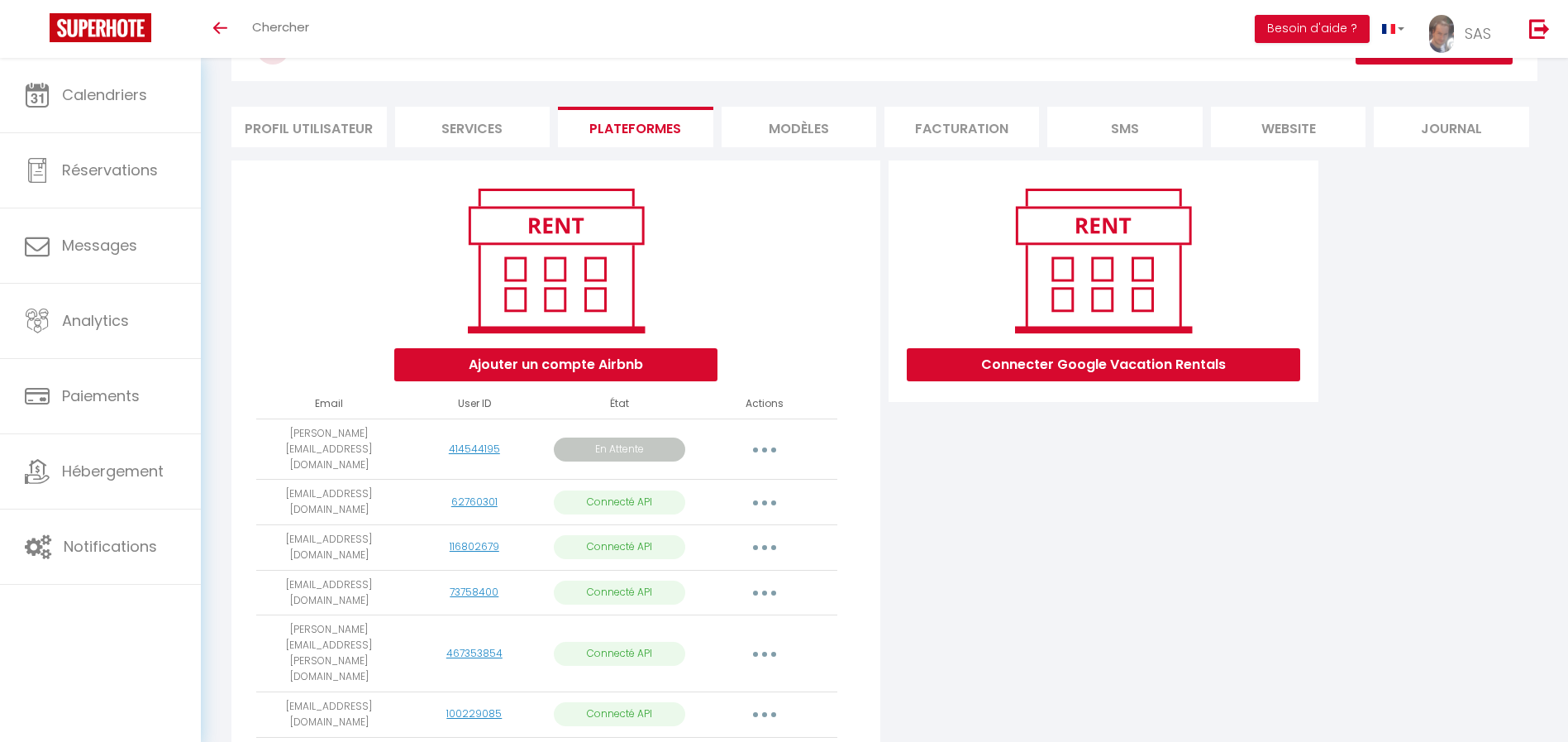
scroll to position [20, 0]
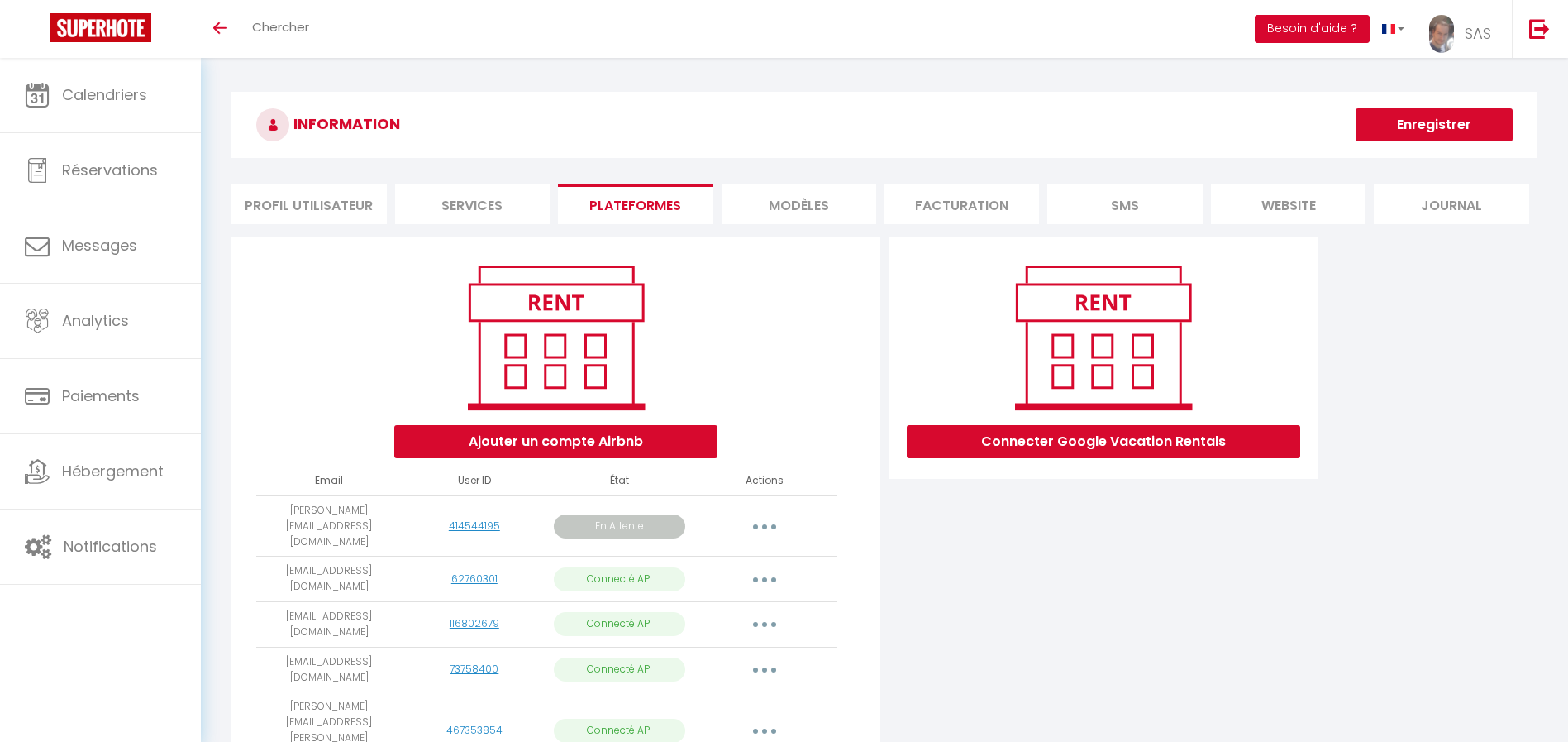
click at [1291, 17] on button "Besoin d'aide ?" at bounding box center [1312, 29] width 115 height 28
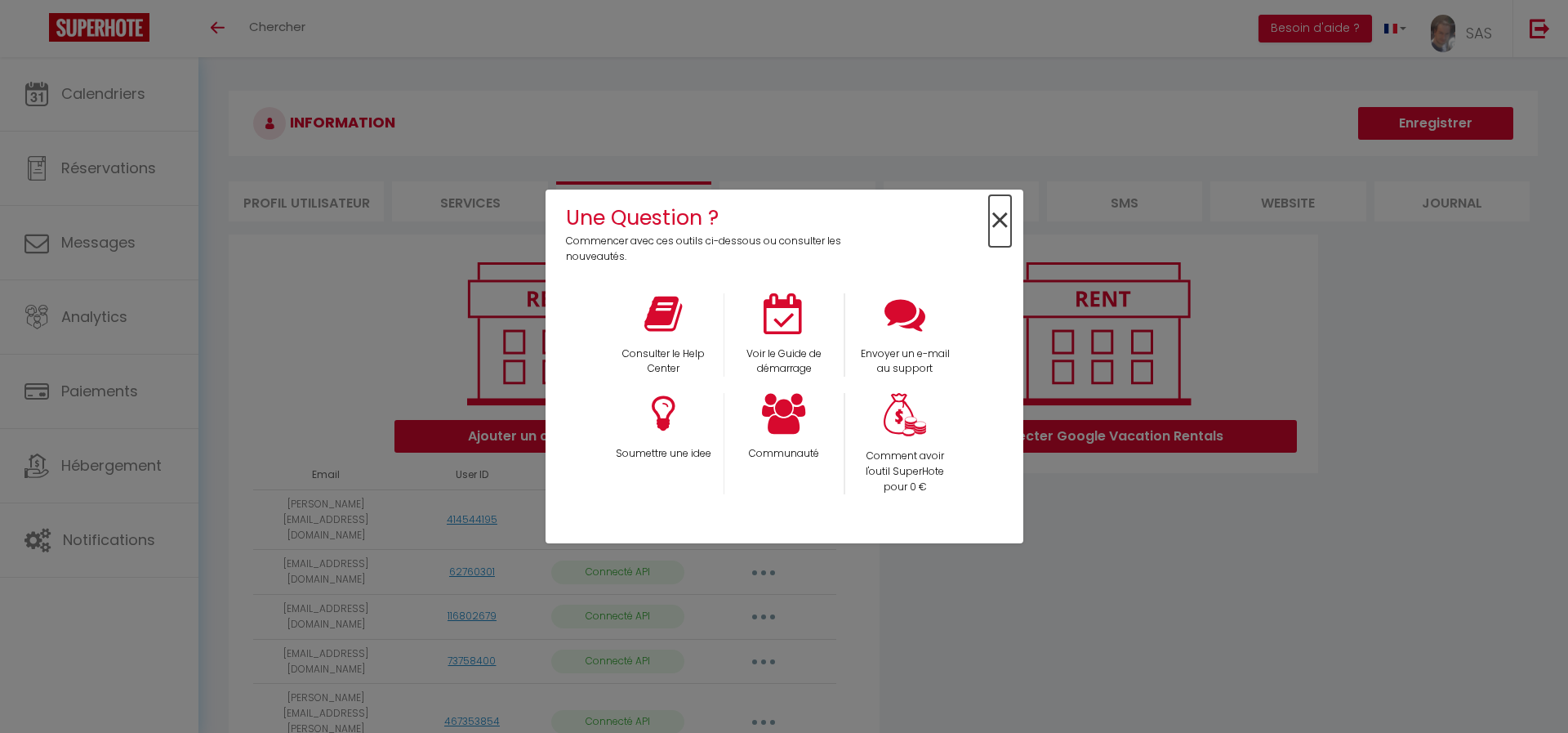
click at [1002, 209] on span "×" at bounding box center [1000, 221] width 22 height 51
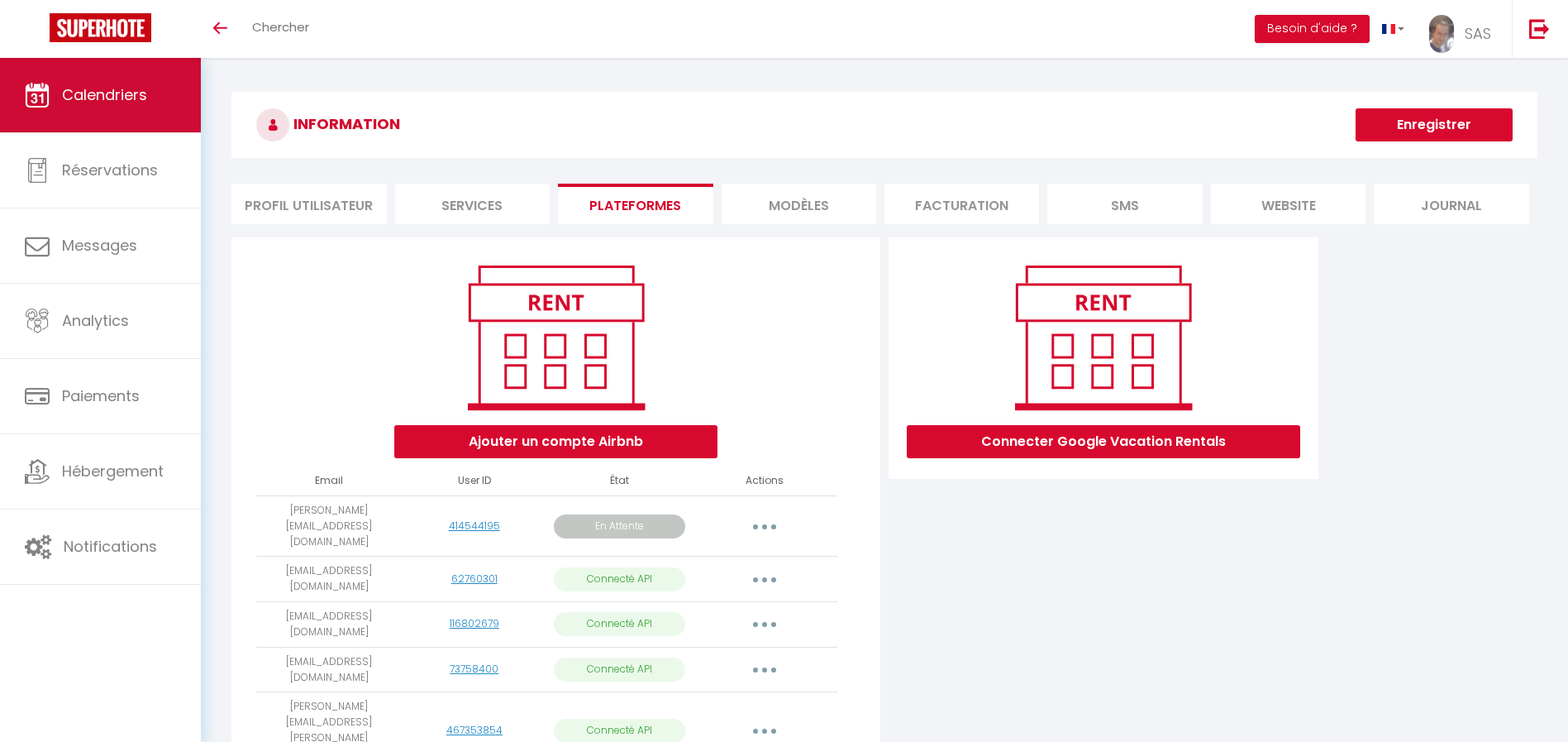
click at [124, 85] on span "Calendriers" at bounding box center [104, 95] width 85 height 21
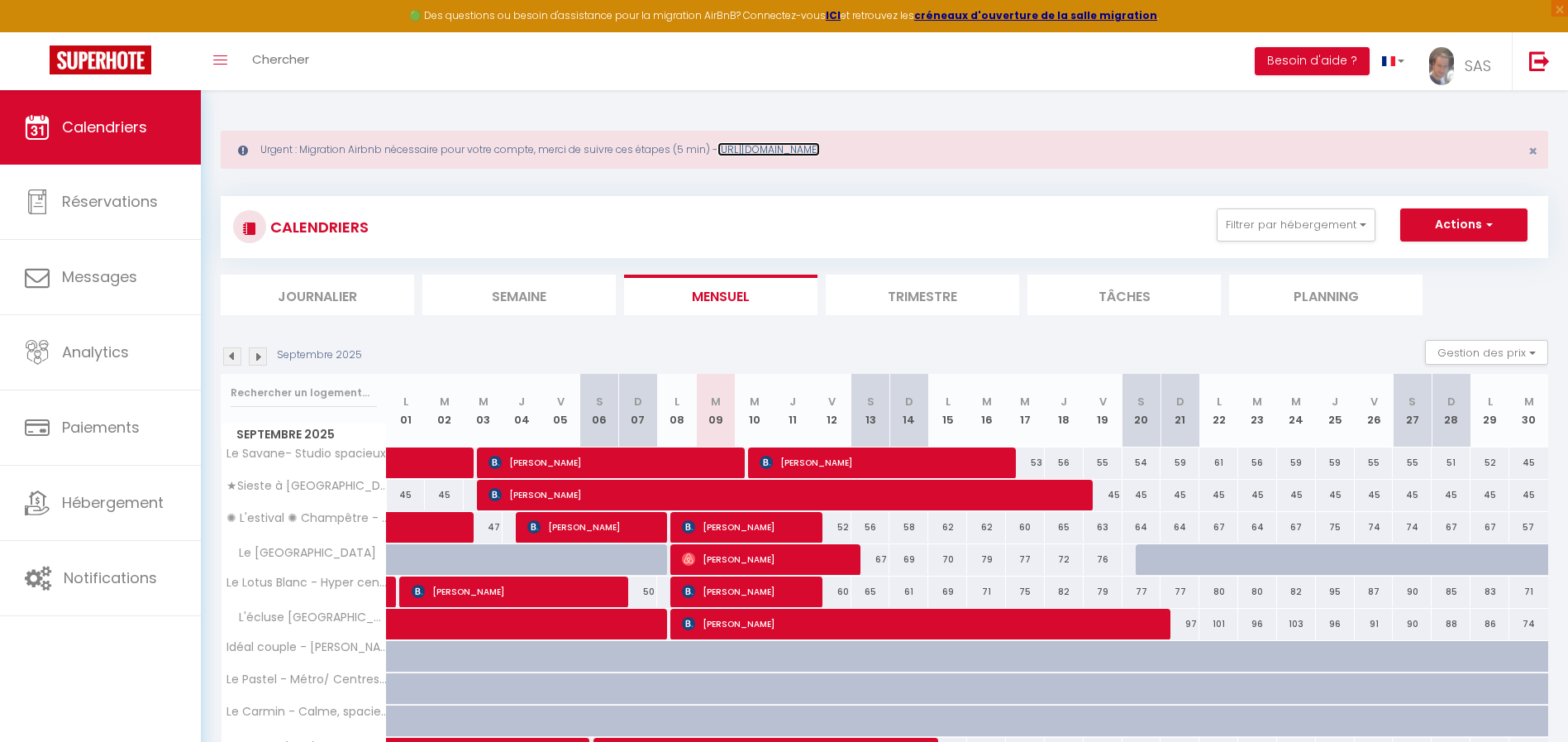
click at [820, 150] on link "https://superhote.com/migration-airbnb" at bounding box center [769, 150] width 103 height 14
